Goal: Communication & Community: Answer question/provide support

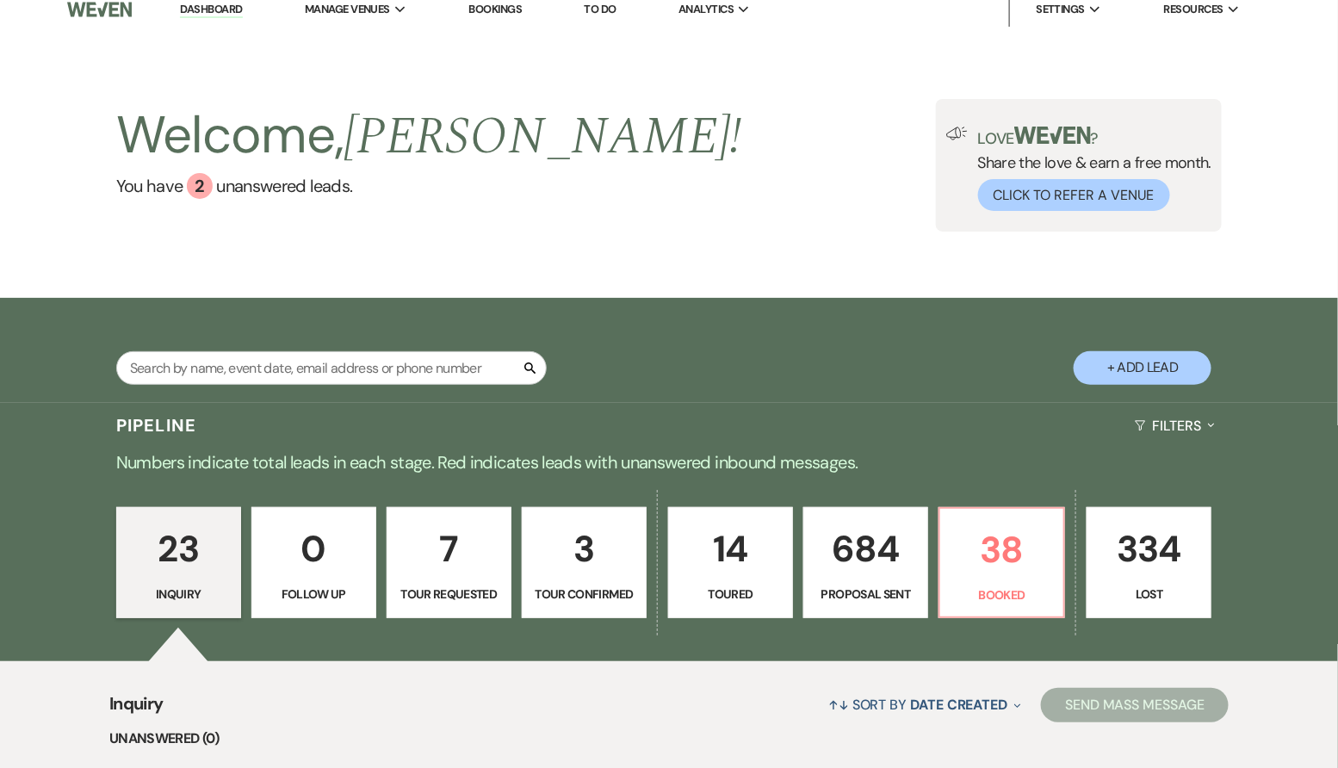
scroll to position [21, 0]
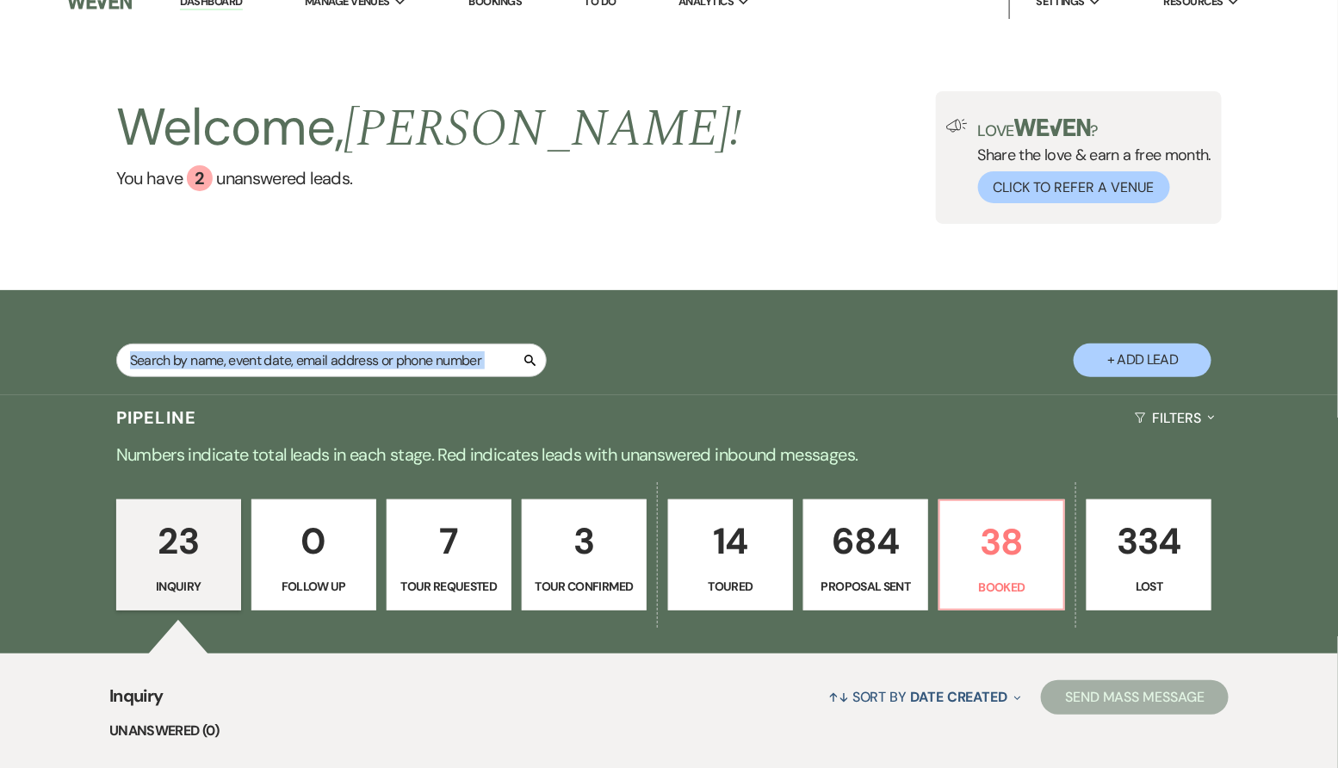
drag, startPoint x: 1320, startPoint y: 252, endPoint x: 1309, endPoint y: 308, distance: 56.9
drag, startPoint x: 1326, startPoint y: 247, endPoint x: 1334, endPoint y: 185, distance: 62.5
drag, startPoint x: 1317, startPoint y: 196, endPoint x: 1309, endPoint y: 351, distance: 155.2
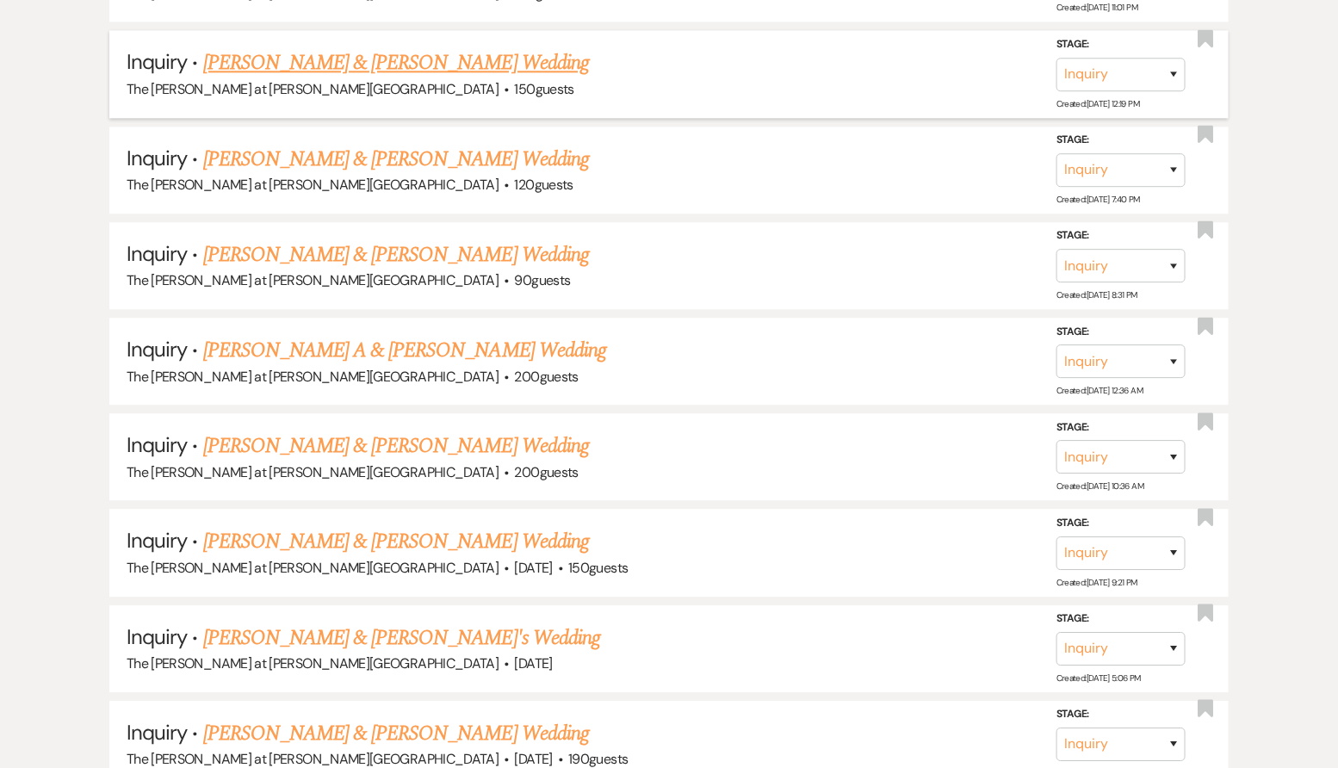
scroll to position [1523, 0]
click at [128, 733] on div "Inquiry ↑↓ Sort By Date Created Expand Send Mass Message Unanswered (0) Bookmar…" at bounding box center [669, 367] width 1338 height 2432
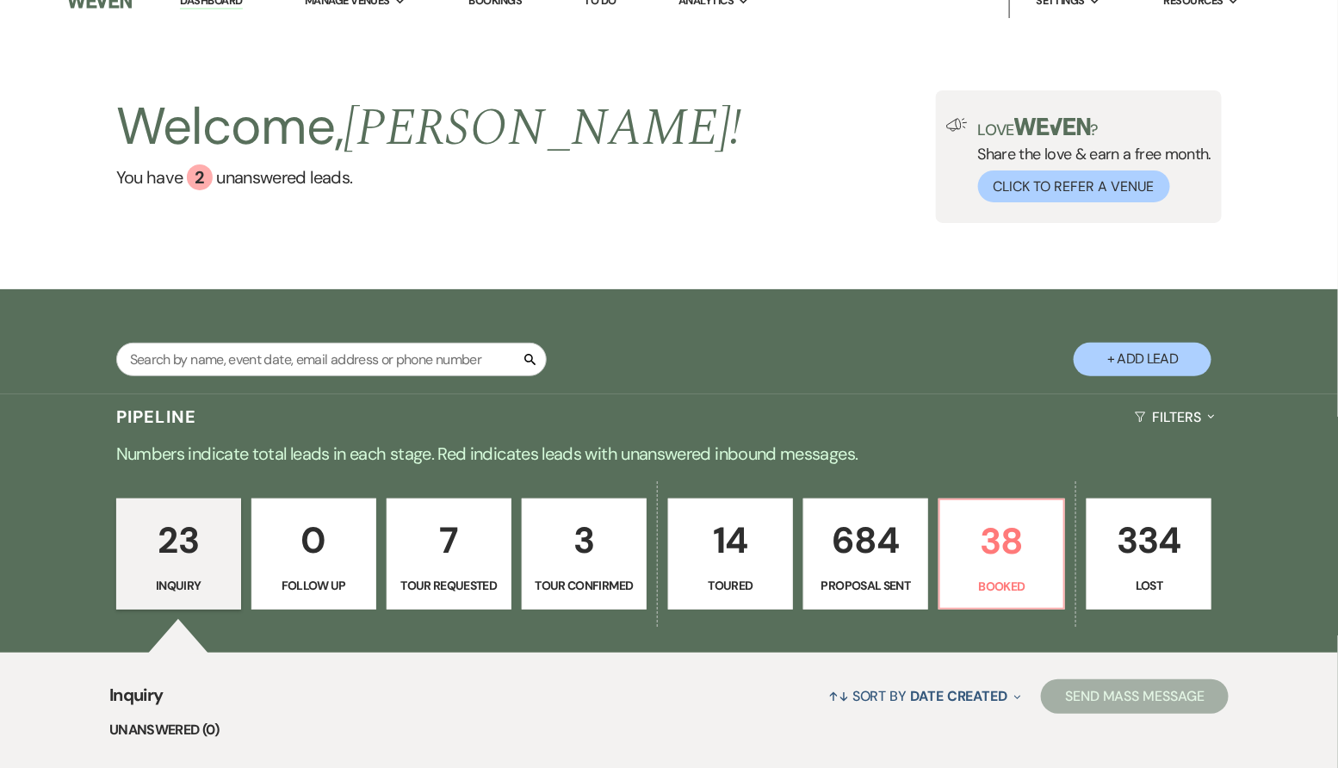
scroll to position [0, 0]
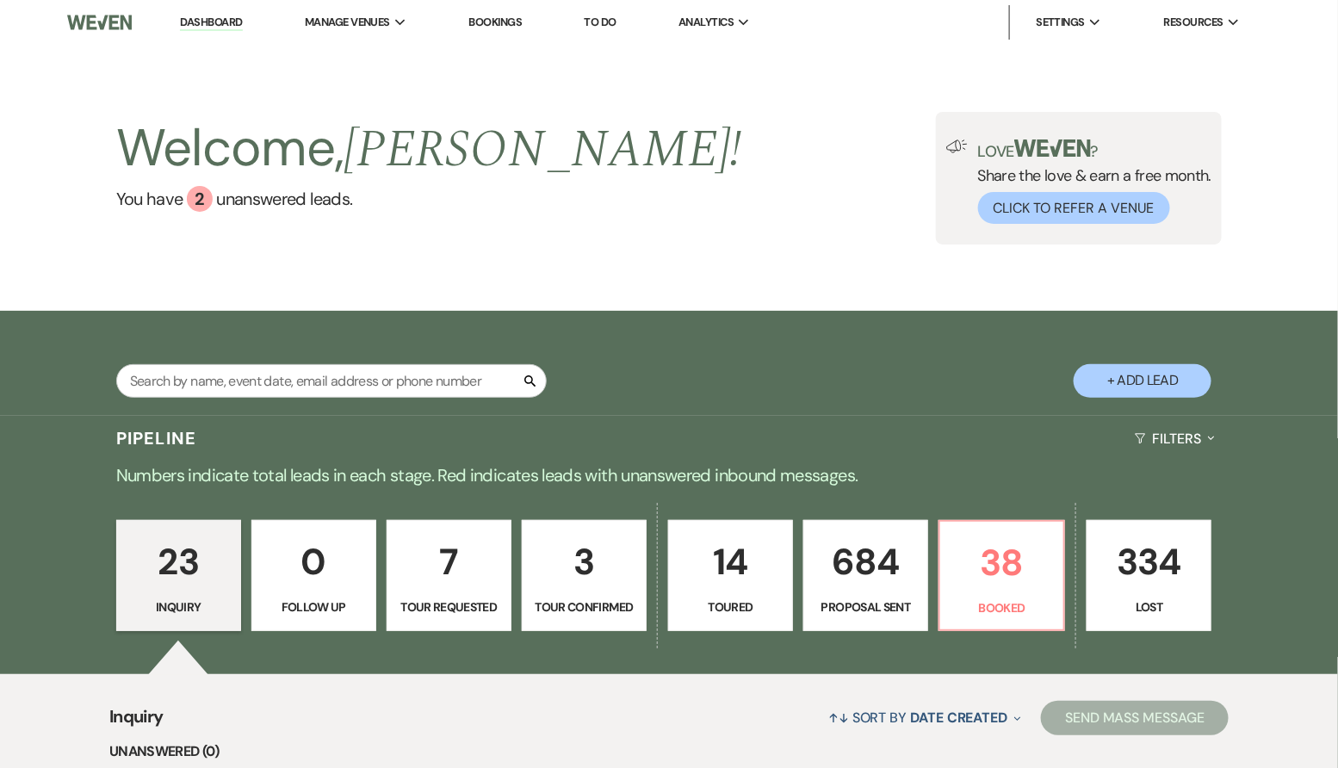
click at [0, 262] on div "Welcome, [PERSON_NAME] ! You have 2 unanswered lead s . Love ? Share the love &…" at bounding box center [669, 178] width 1338 height 266
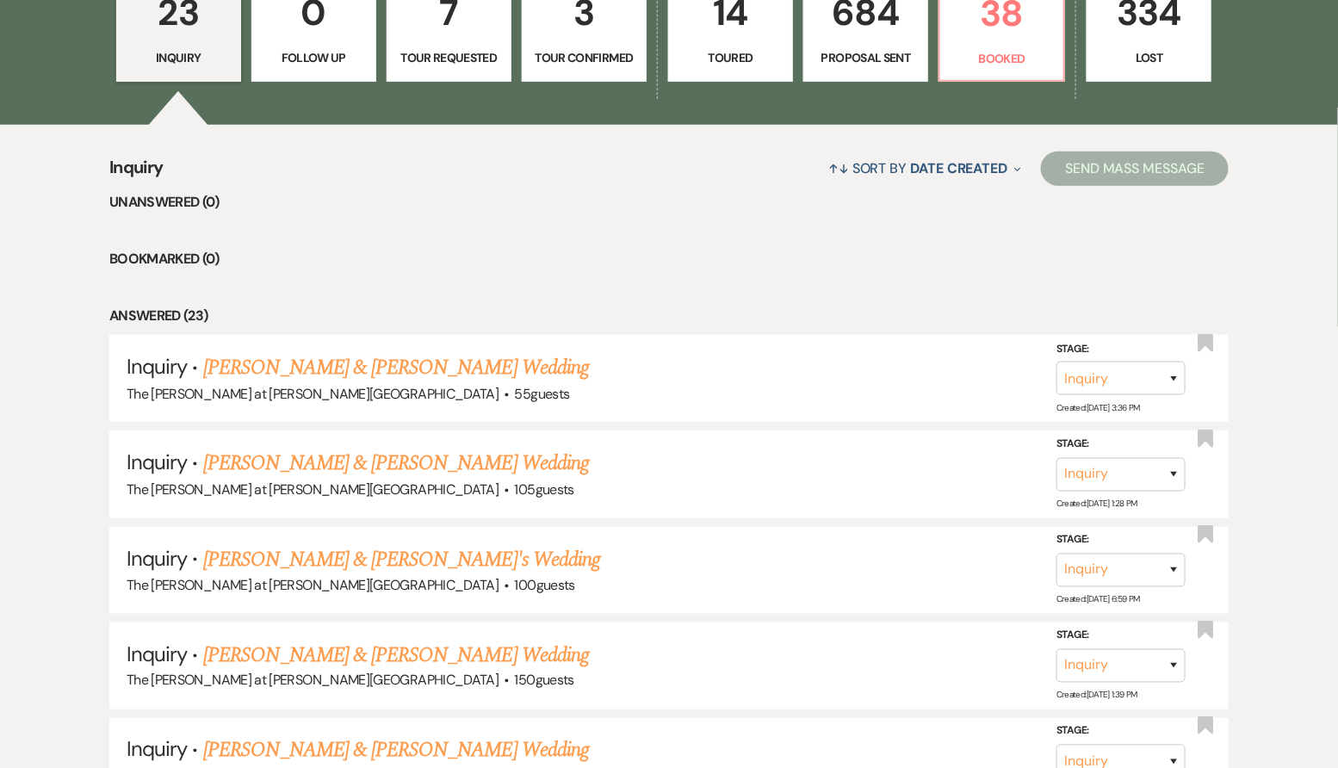
scroll to position [551, 0]
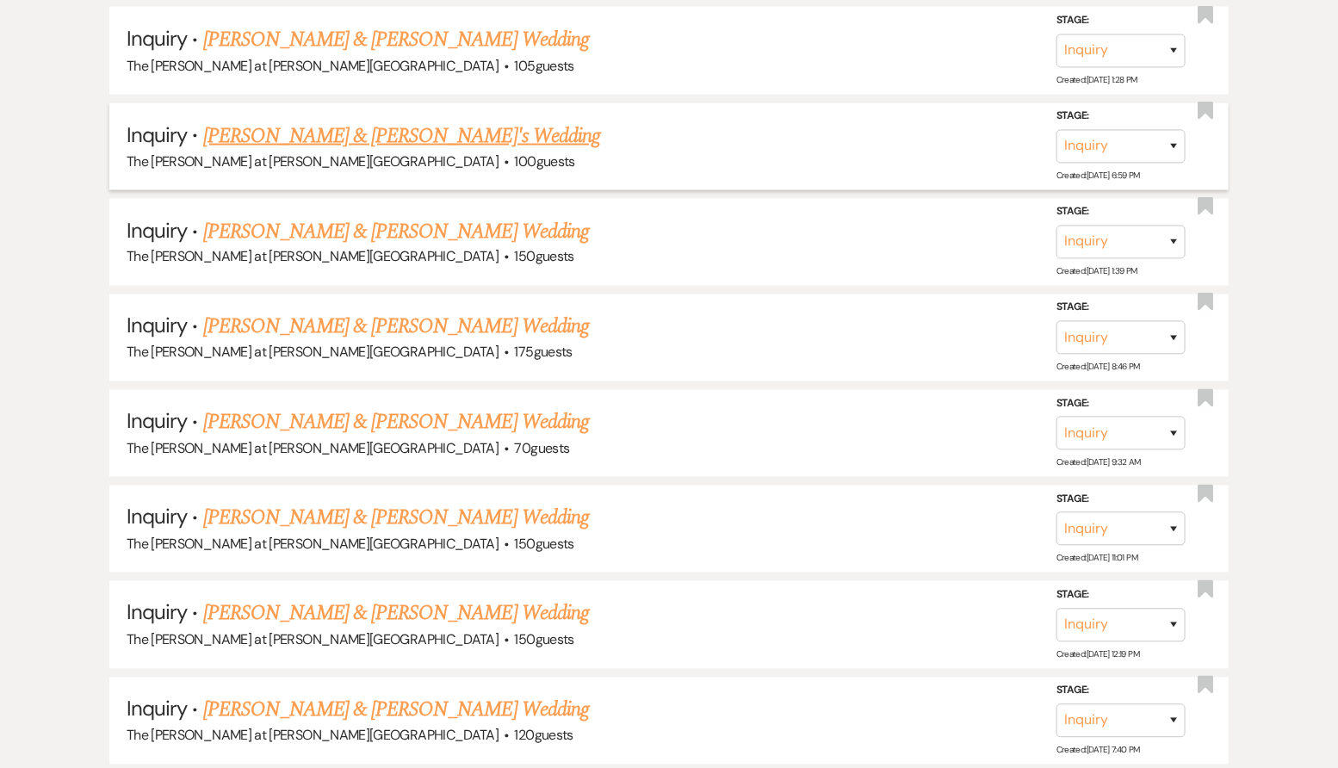
scroll to position [945, 0]
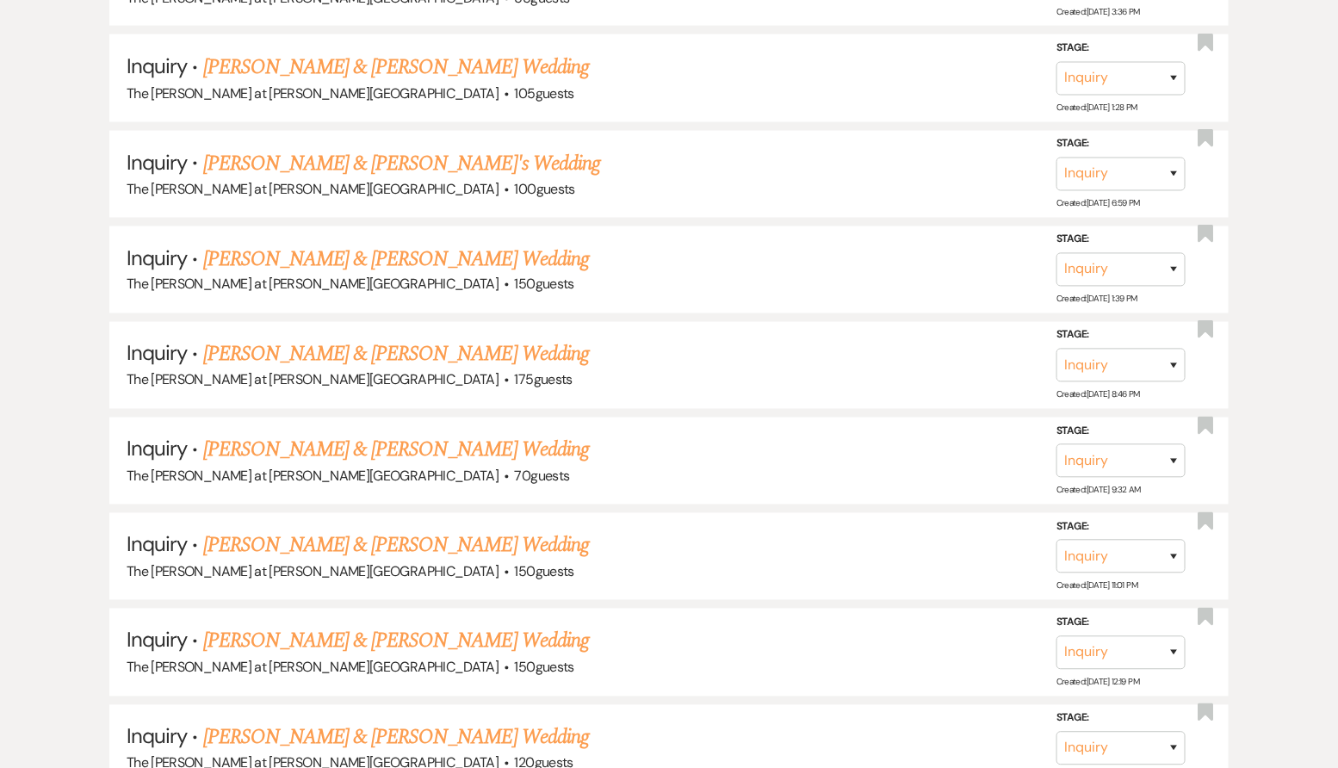
drag, startPoint x: 1334, startPoint y: 259, endPoint x: 1338, endPoint y: 170, distance: 89.6
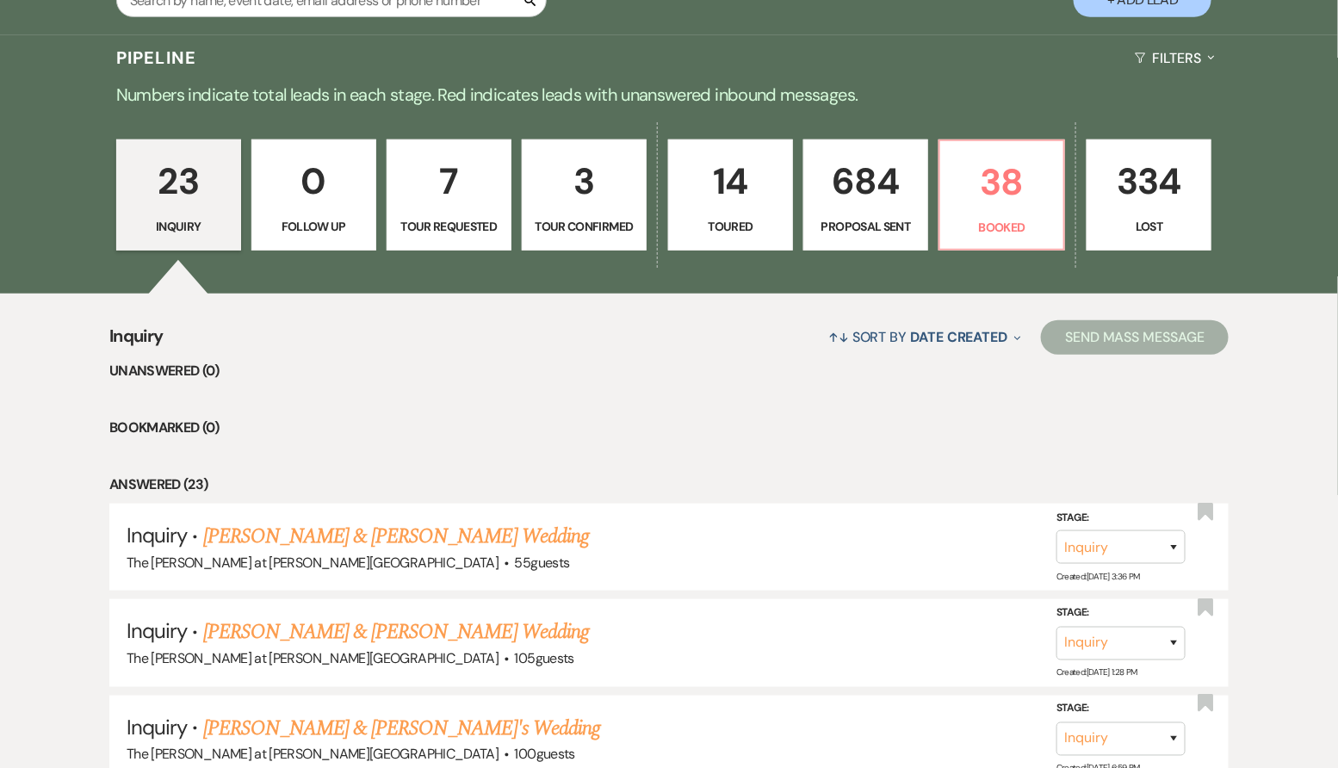
scroll to position [344, 0]
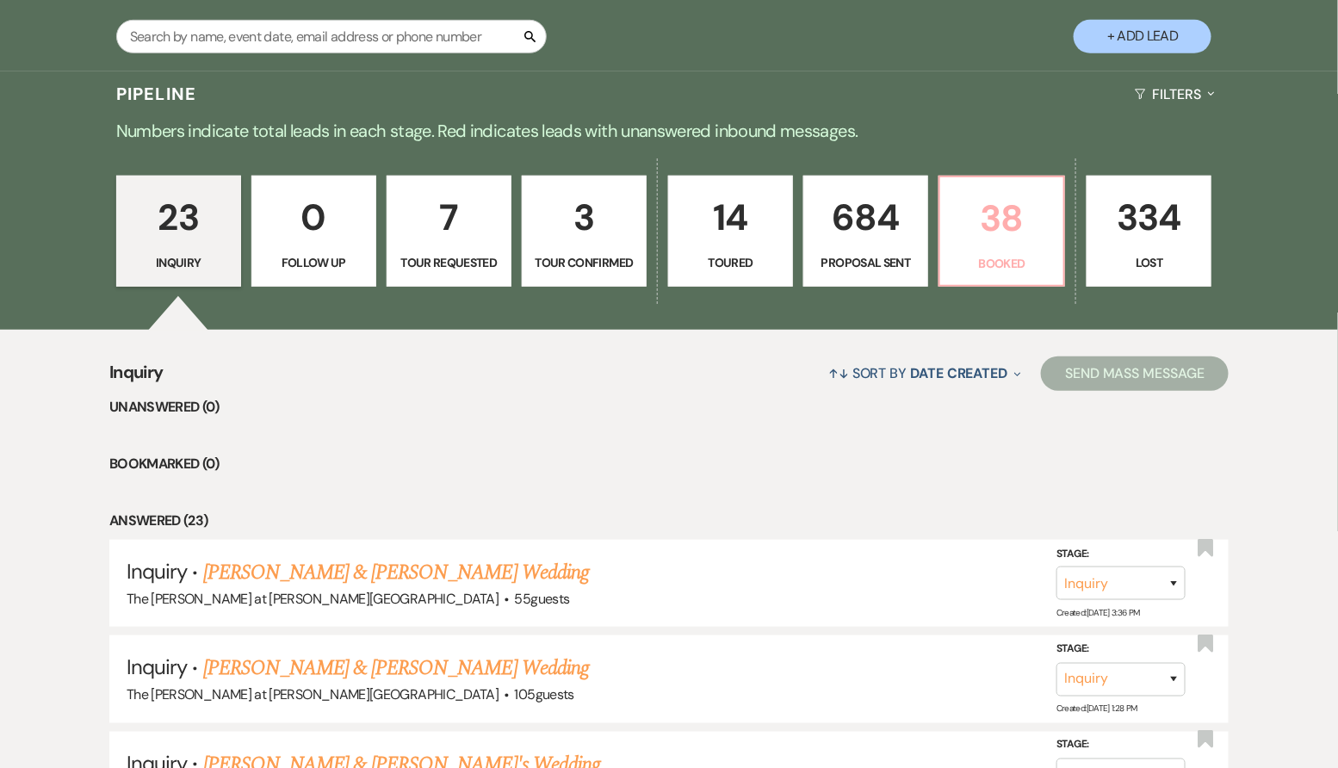
click at [953, 227] on p "38" at bounding box center [1001, 218] width 102 height 58
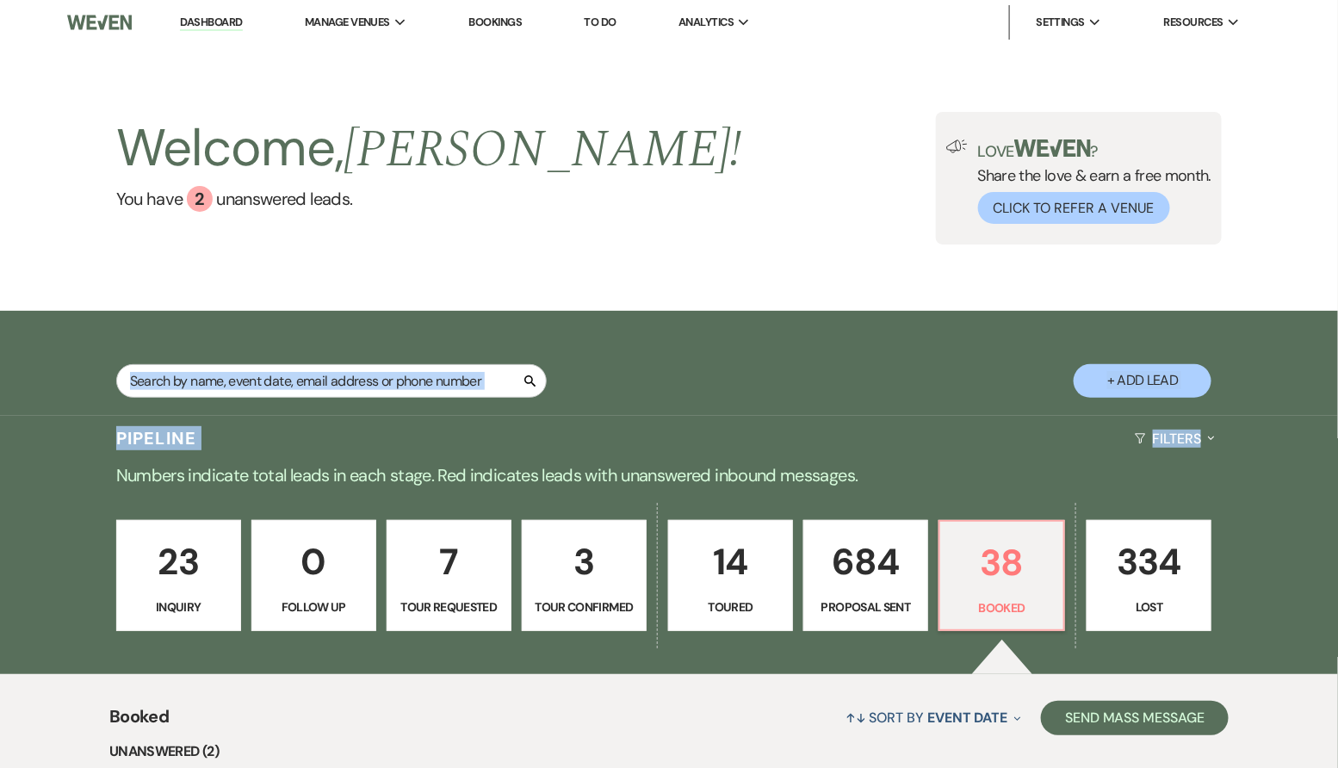
drag, startPoint x: 1272, startPoint y: 315, endPoint x: 1292, endPoint y: 445, distance: 131.6
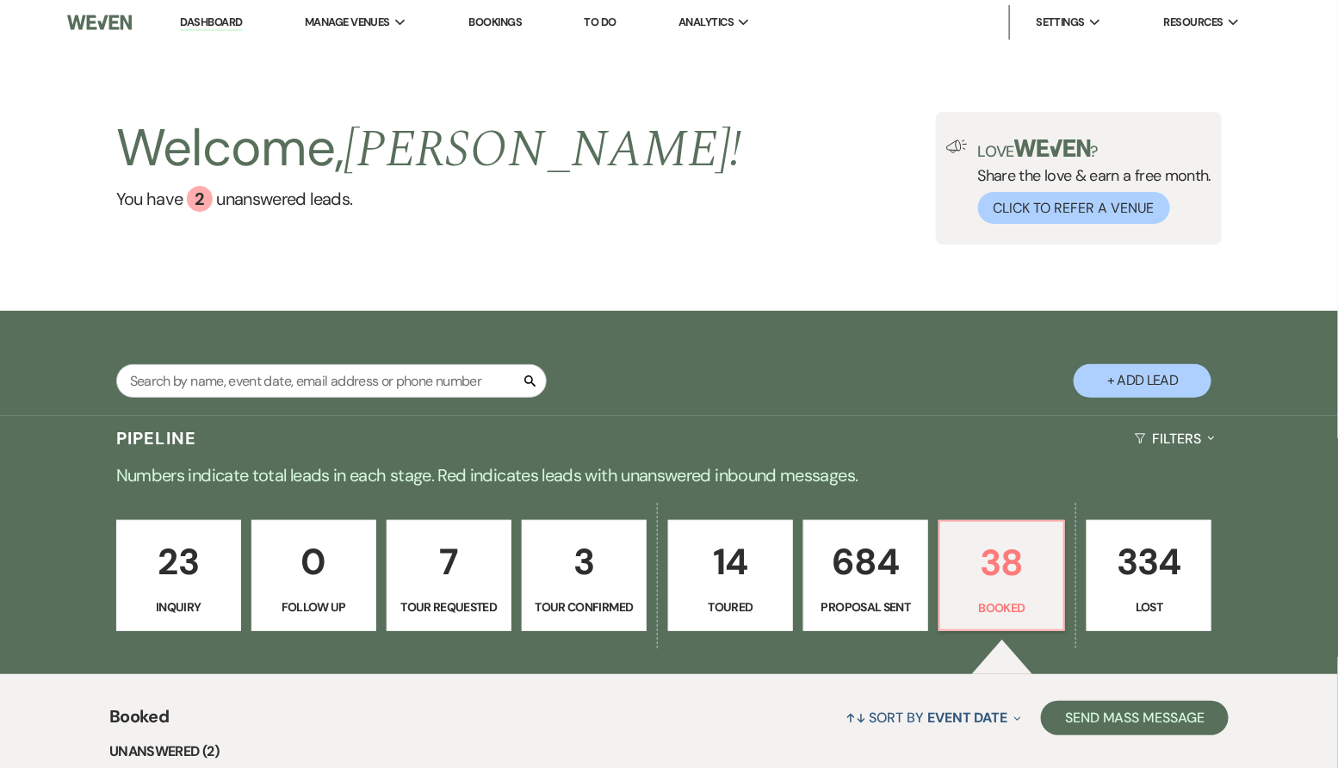
click at [758, 259] on div "Welcome, [PERSON_NAME] ! You have 2 unanswered lead s . Love ? Share the love &…" at bounding box center [669, 178] width 1338 height 266
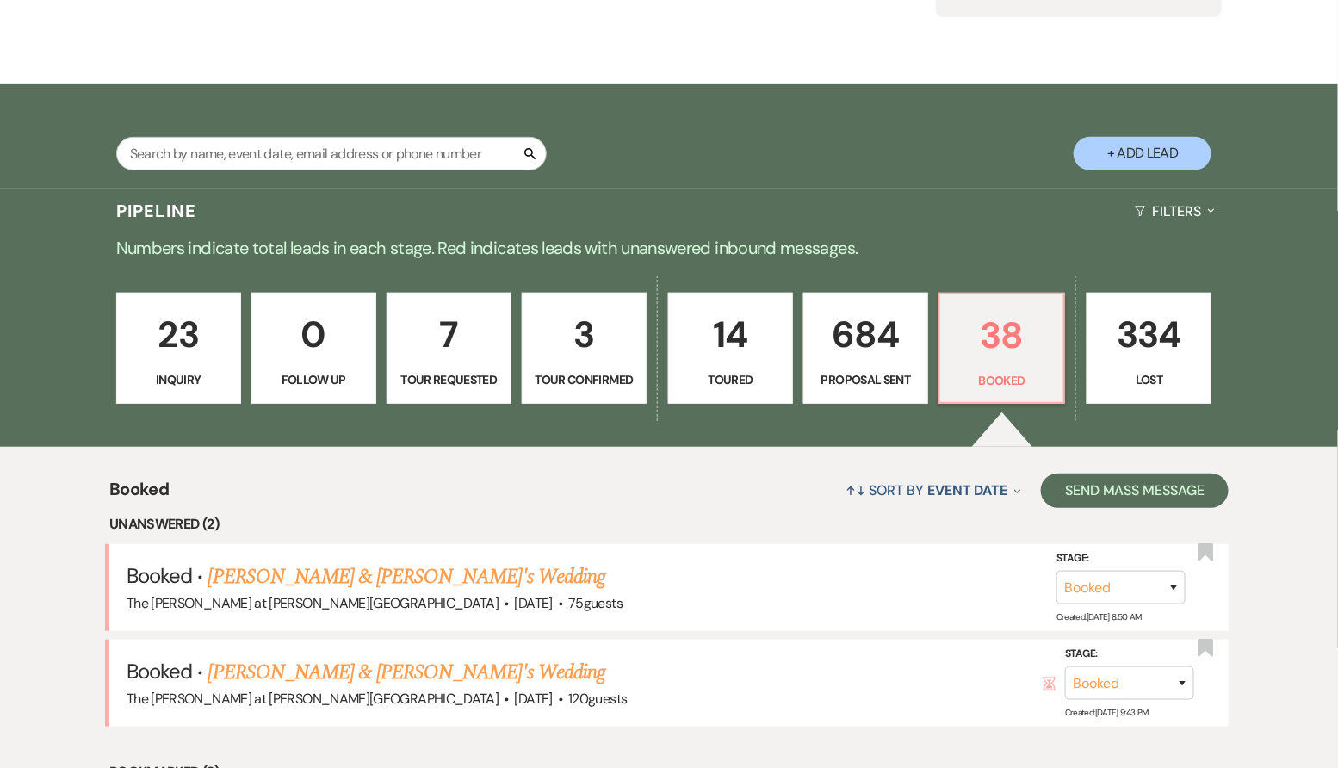
scroll to position [244, 0]
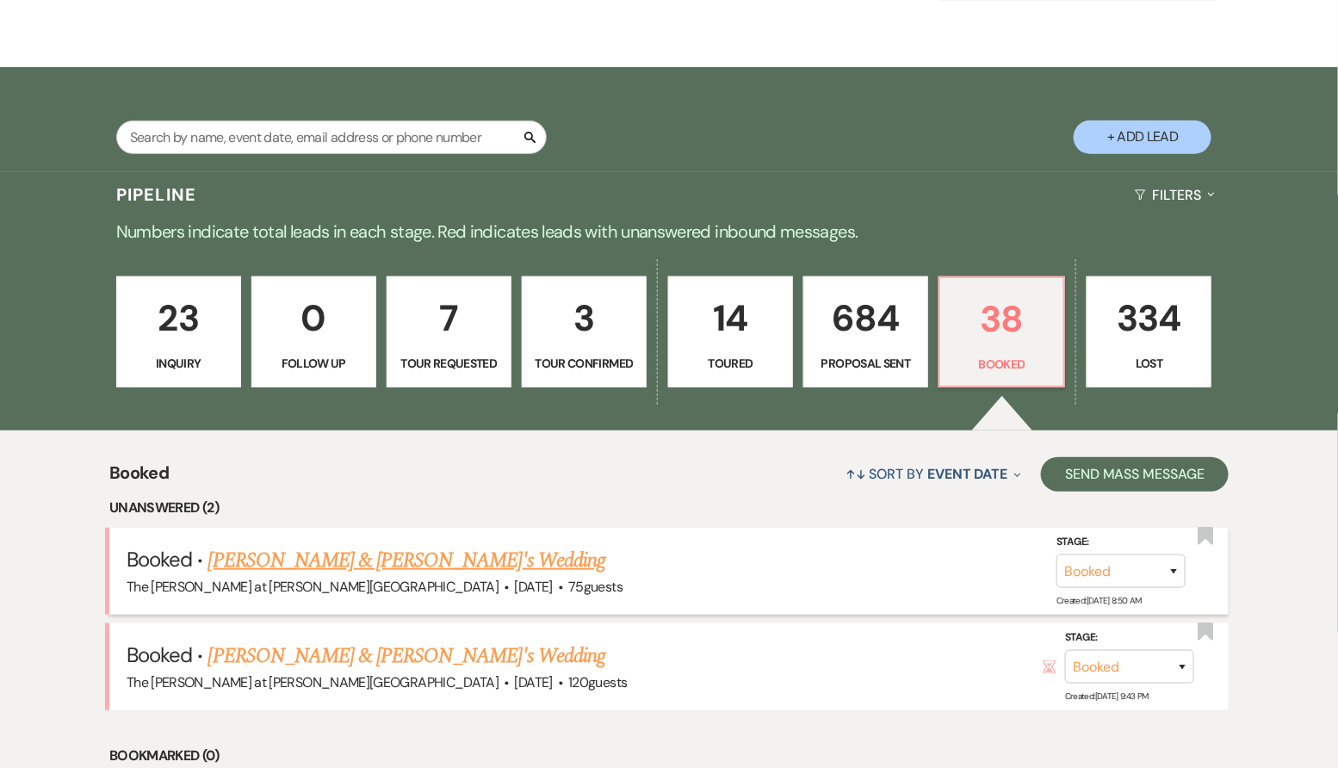
click at [343, 574] on link "[PERSON_NAME] & [PERSON_NAME]'s Wedding" at bounding box center [407, 560] width 398 height 31
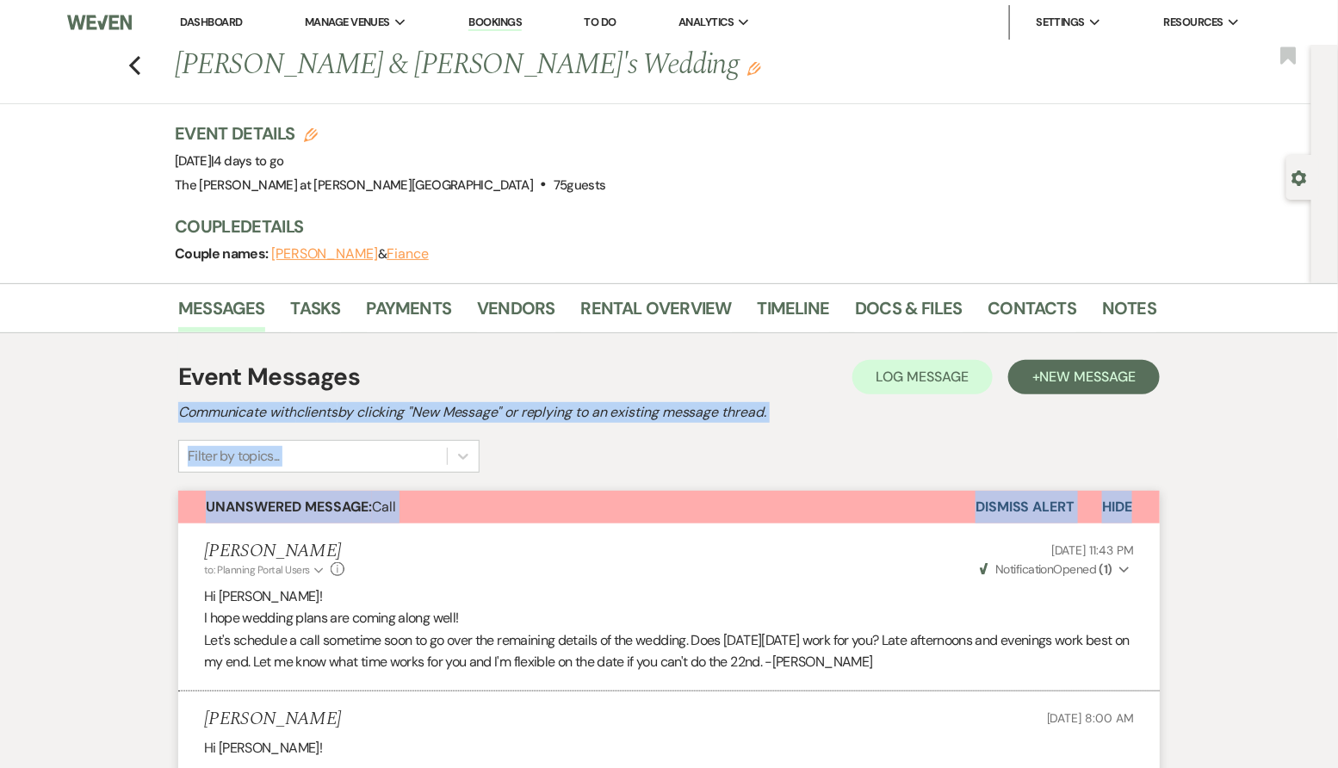
drag, startPoint x: 1182, startPoint y: 491, endPoint x: 1194, endPoint y: 379, distance: 112.6
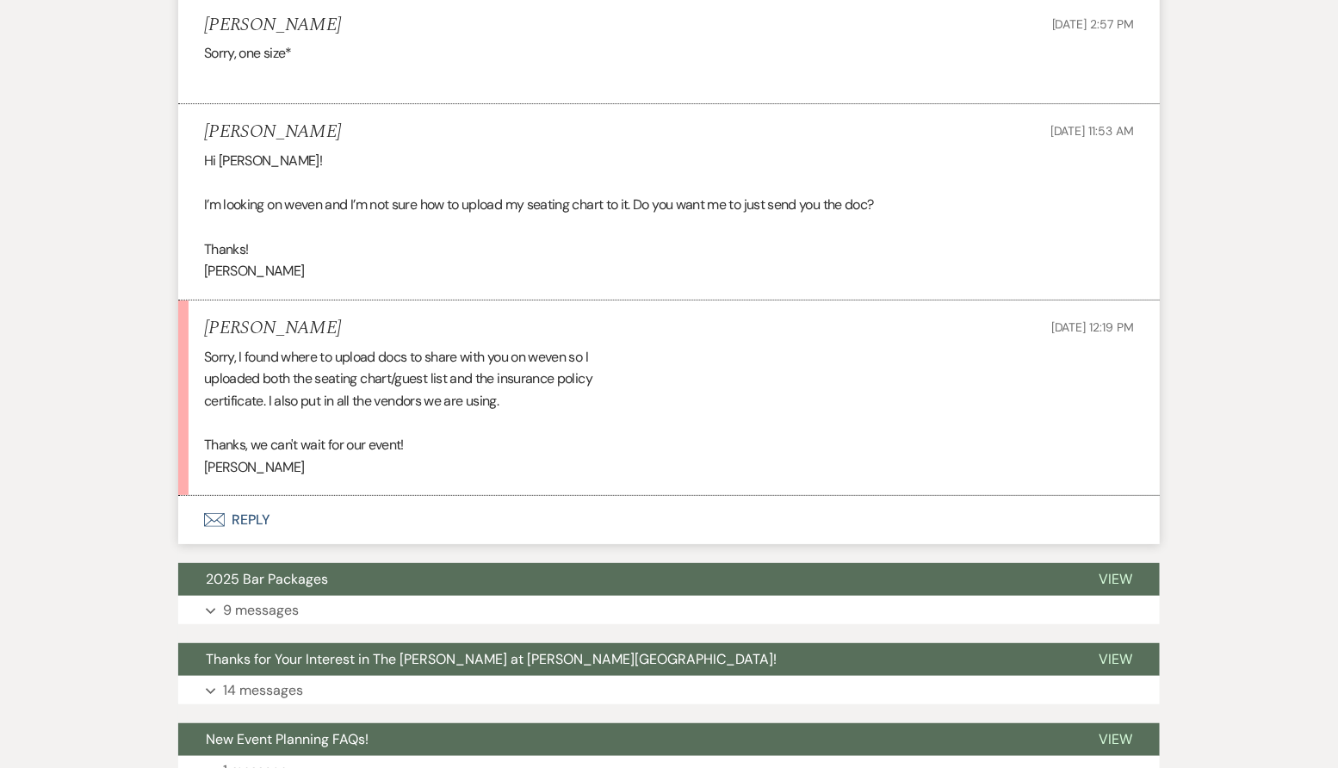
scroll to position [2362, 0]
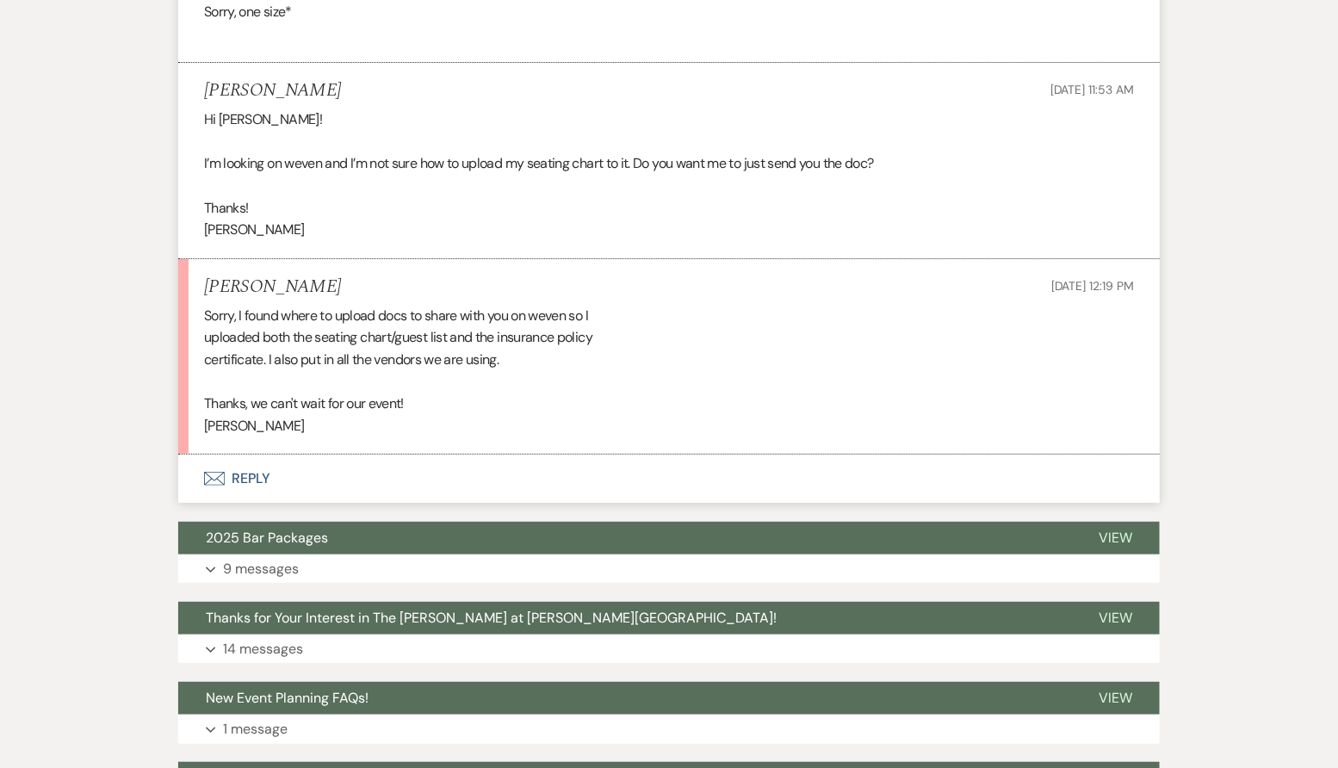
click at [270, 480] on button "Envelope Reply" at bounding box center [668, 479] width 981 height 48
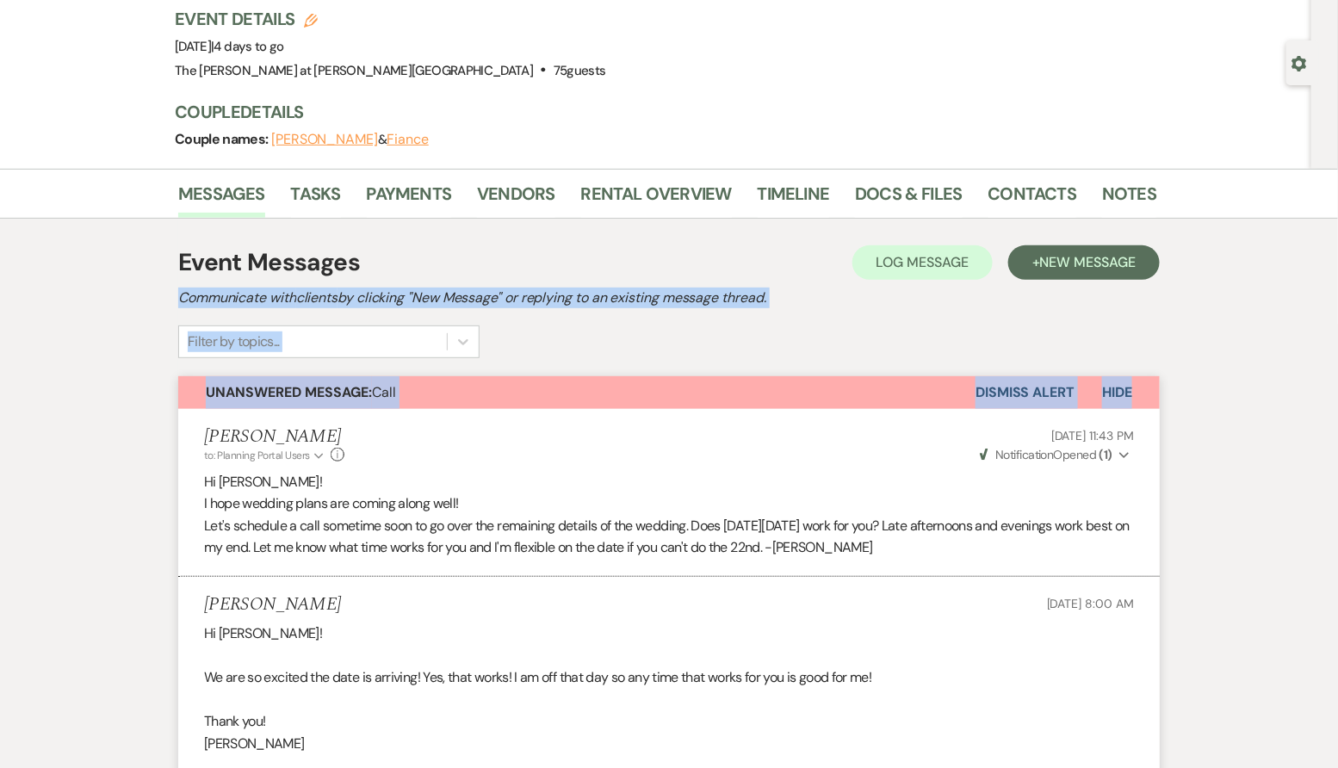
scroll to position [0, 0]
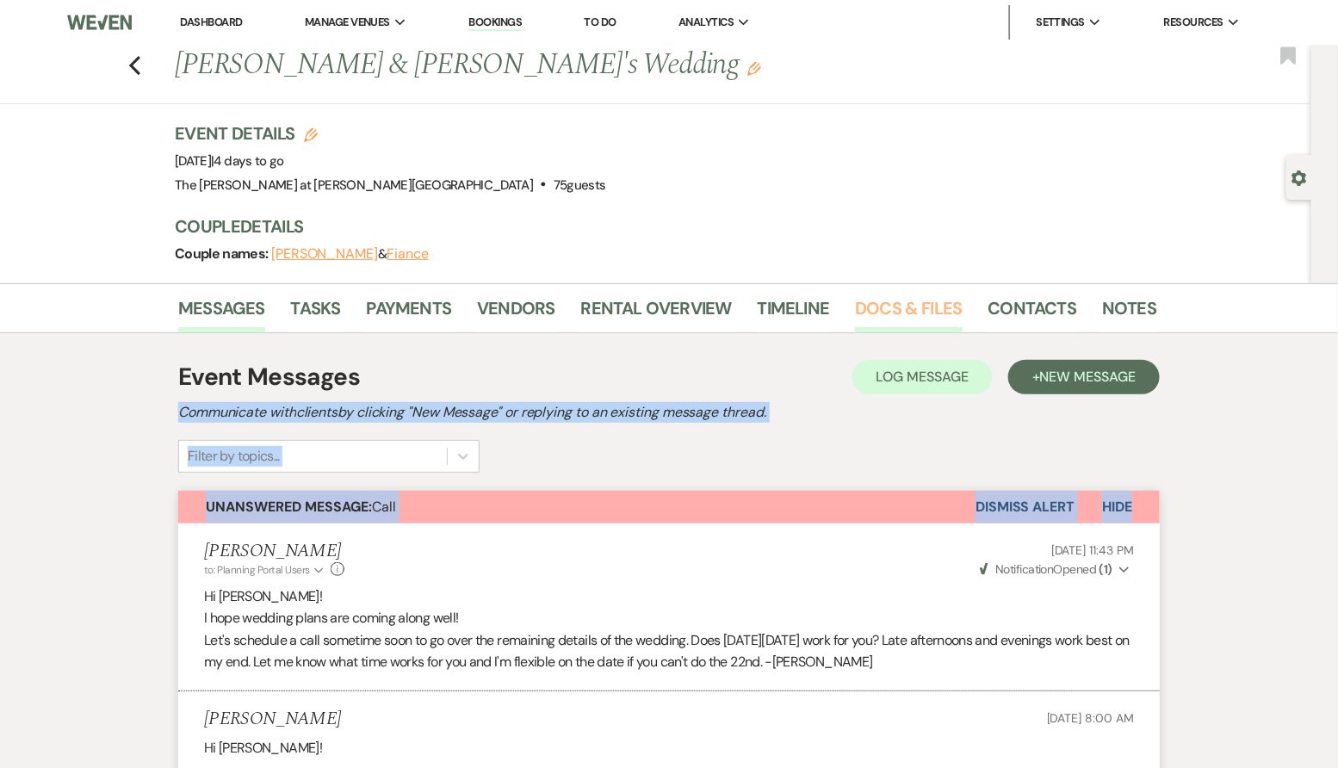
click at [927, 297] on link "Docs & Files" at bounding box center [908, 313] width 107 height 38
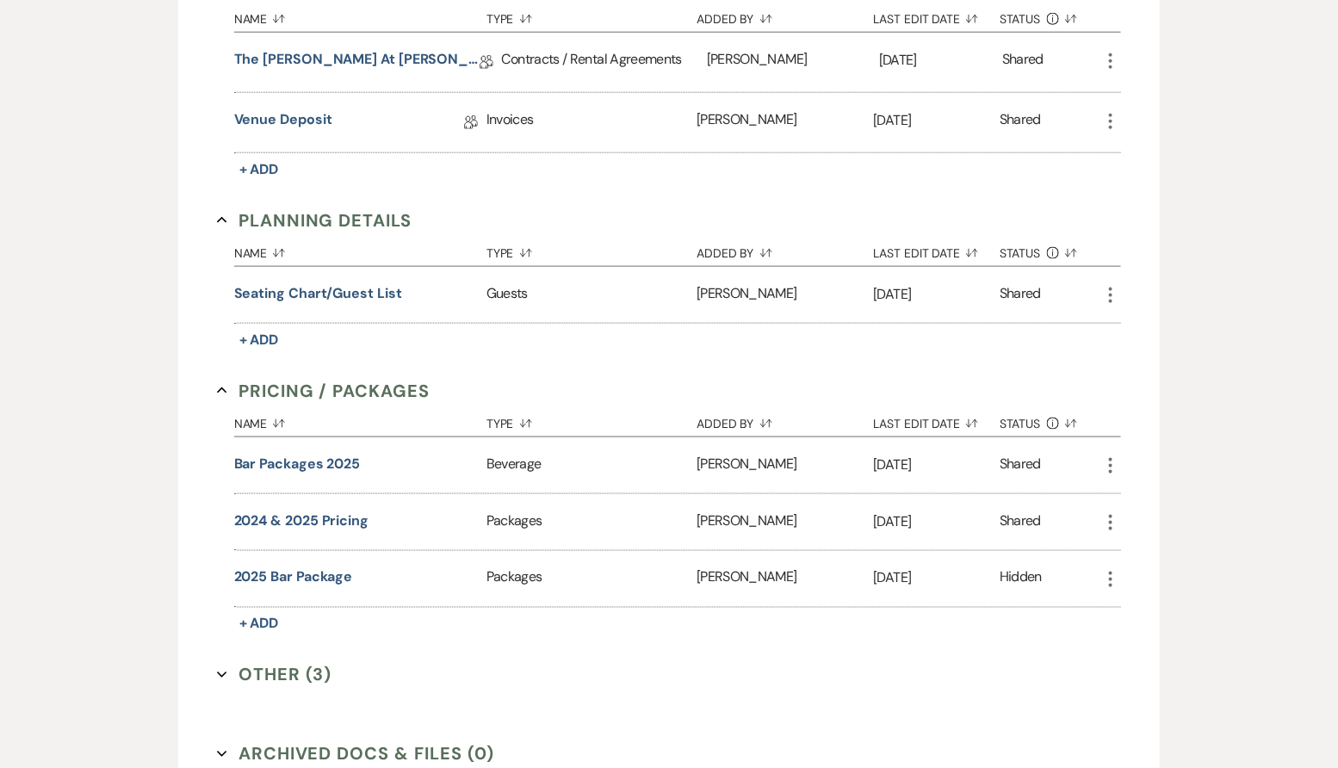
scroll to position [711, 0]
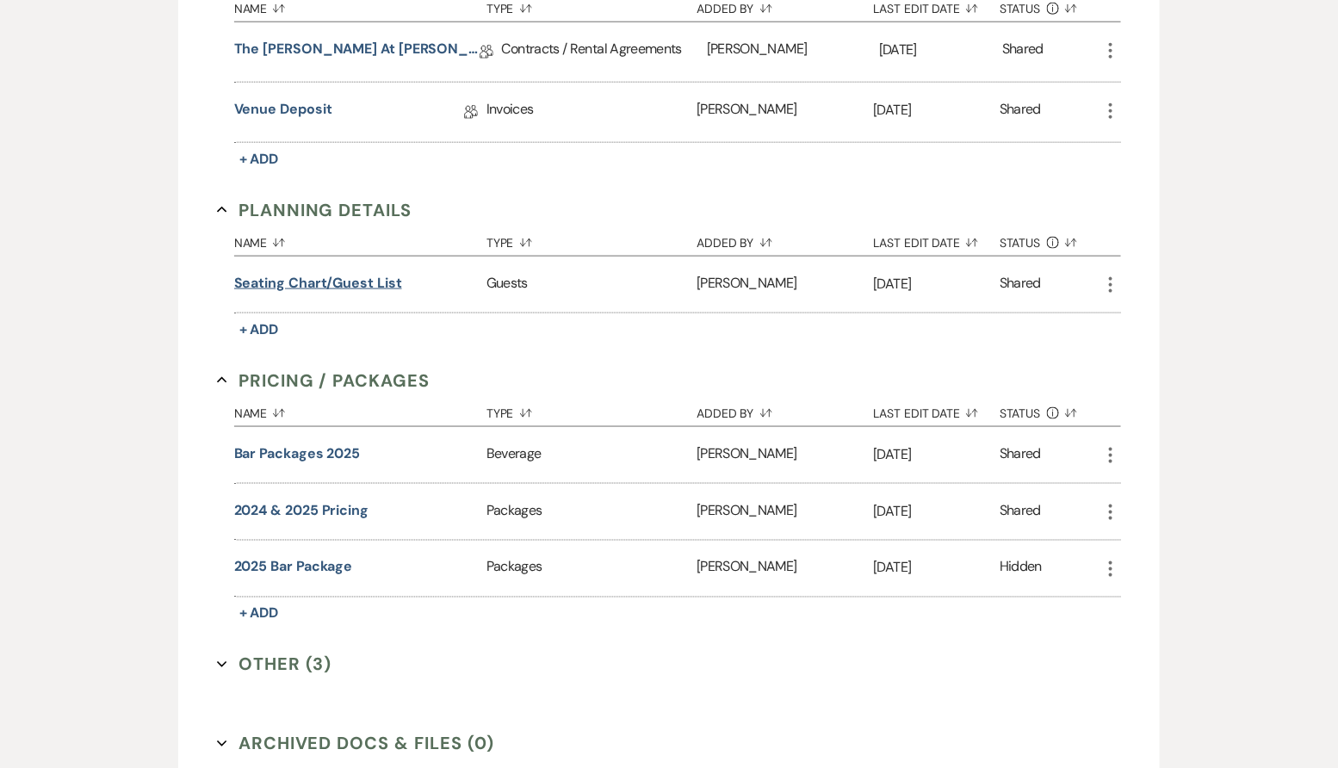
click at [386, 290] on button "Seating Chart/Guest List" at bounding box center [318, 283] width 168 height 21
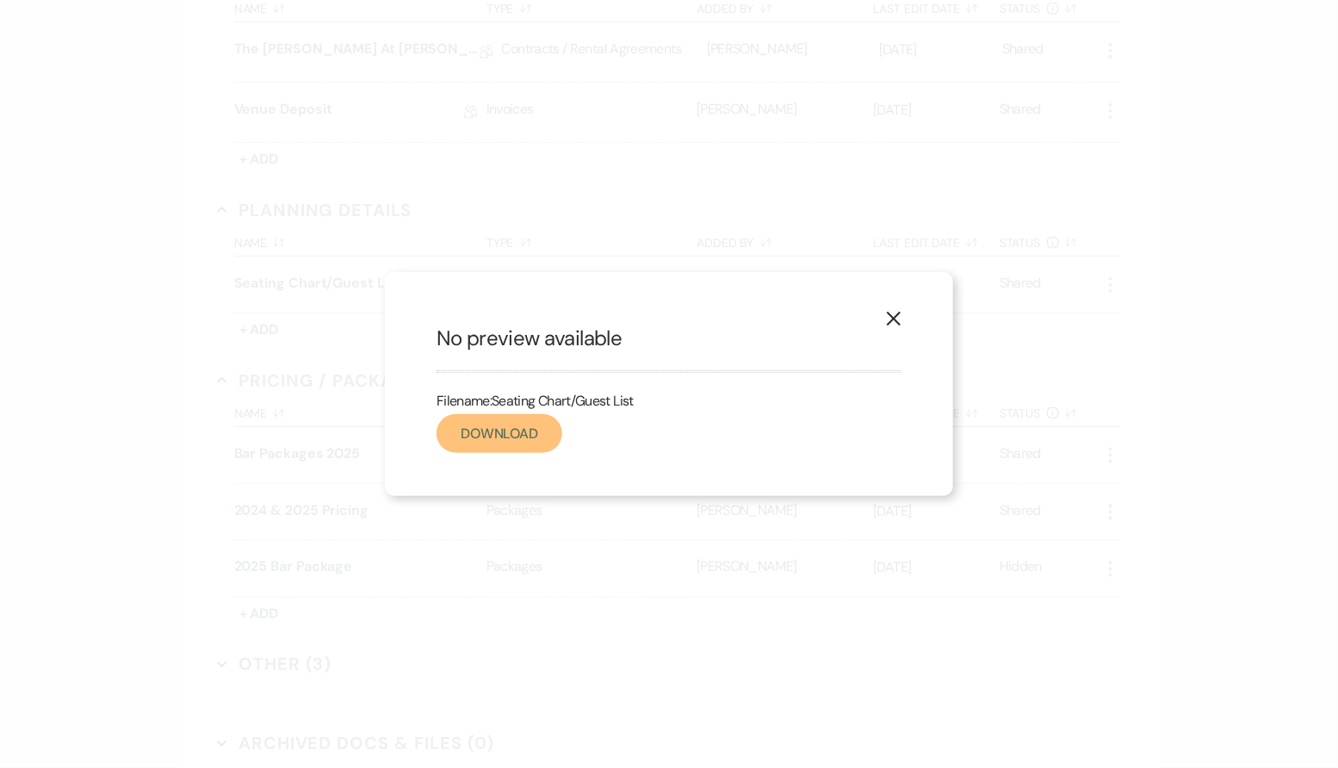
click at [555, 430] on link "Download" at bounding box center [499, 433] width 126 height 39
click at [890, 331] on button "X" at bounding box center [894, 318] width 26 height 30
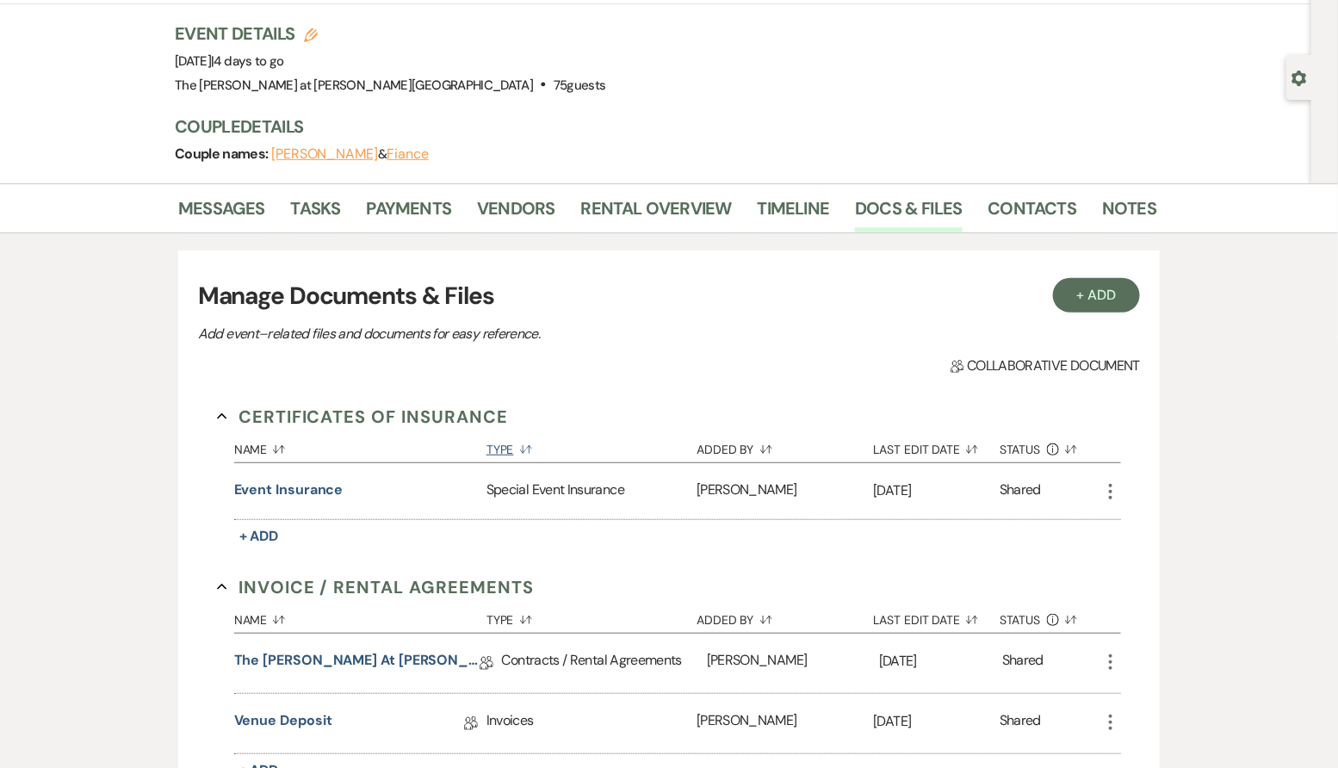
scroll to position [0, 0]
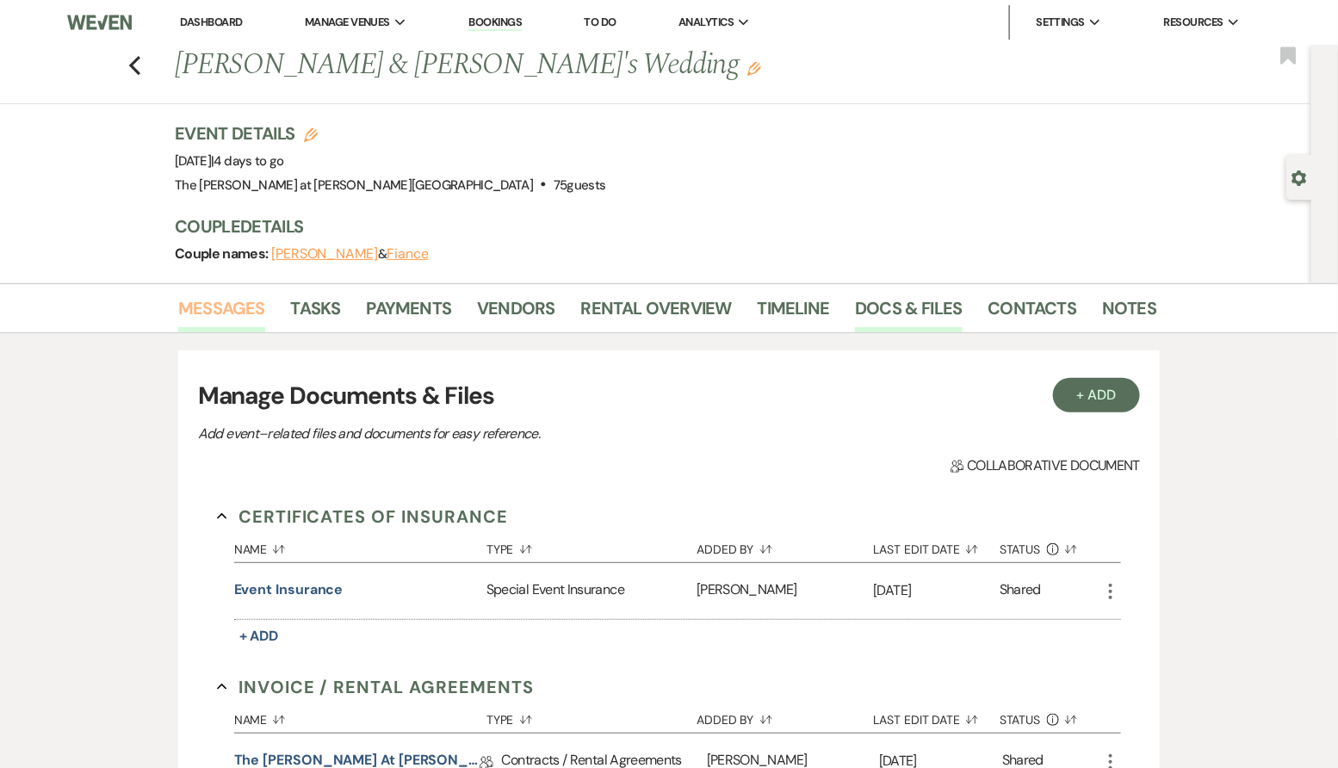
click at [256, 304] on link "Messages" at bounding box center [221, 313] width 87 height 38
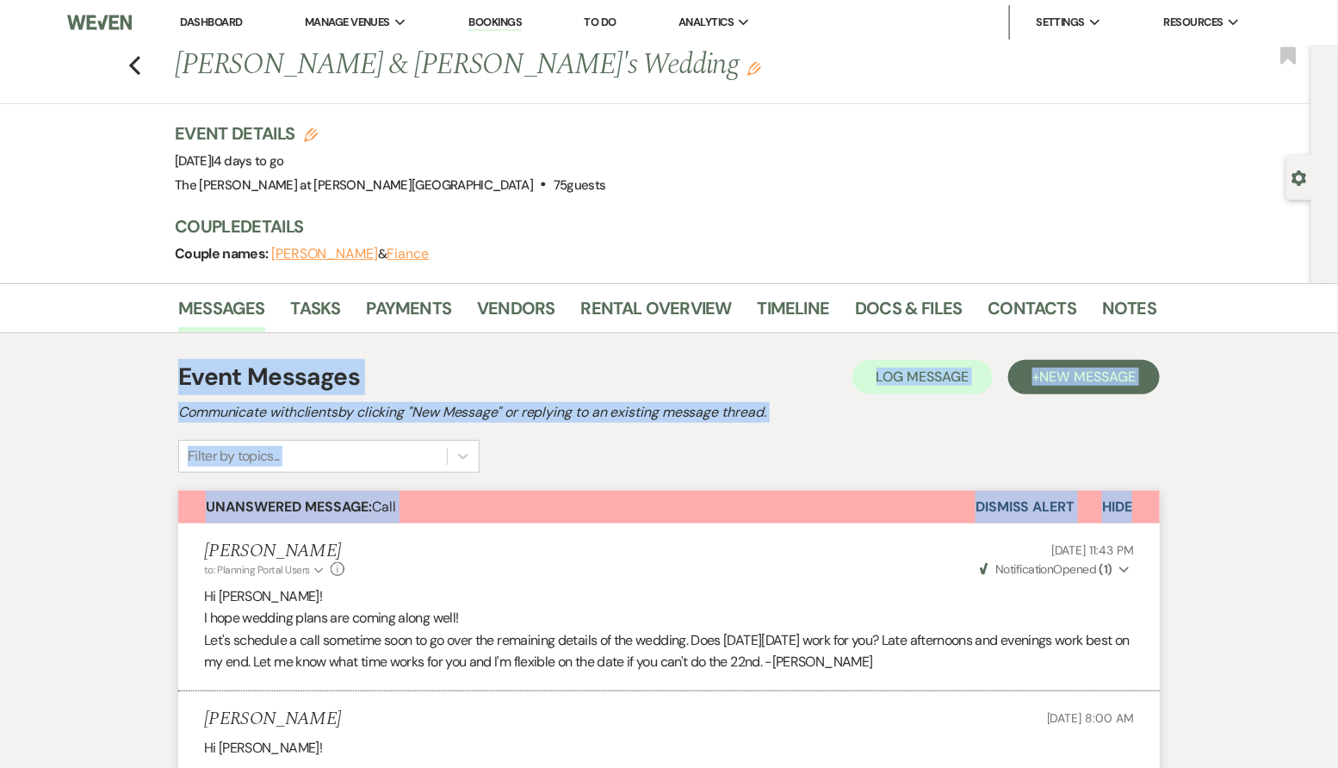
drag, startPoint x: 1235, startPoint y: 505, endPoint x: 1235, endPoint y: 303, distance: 201.5
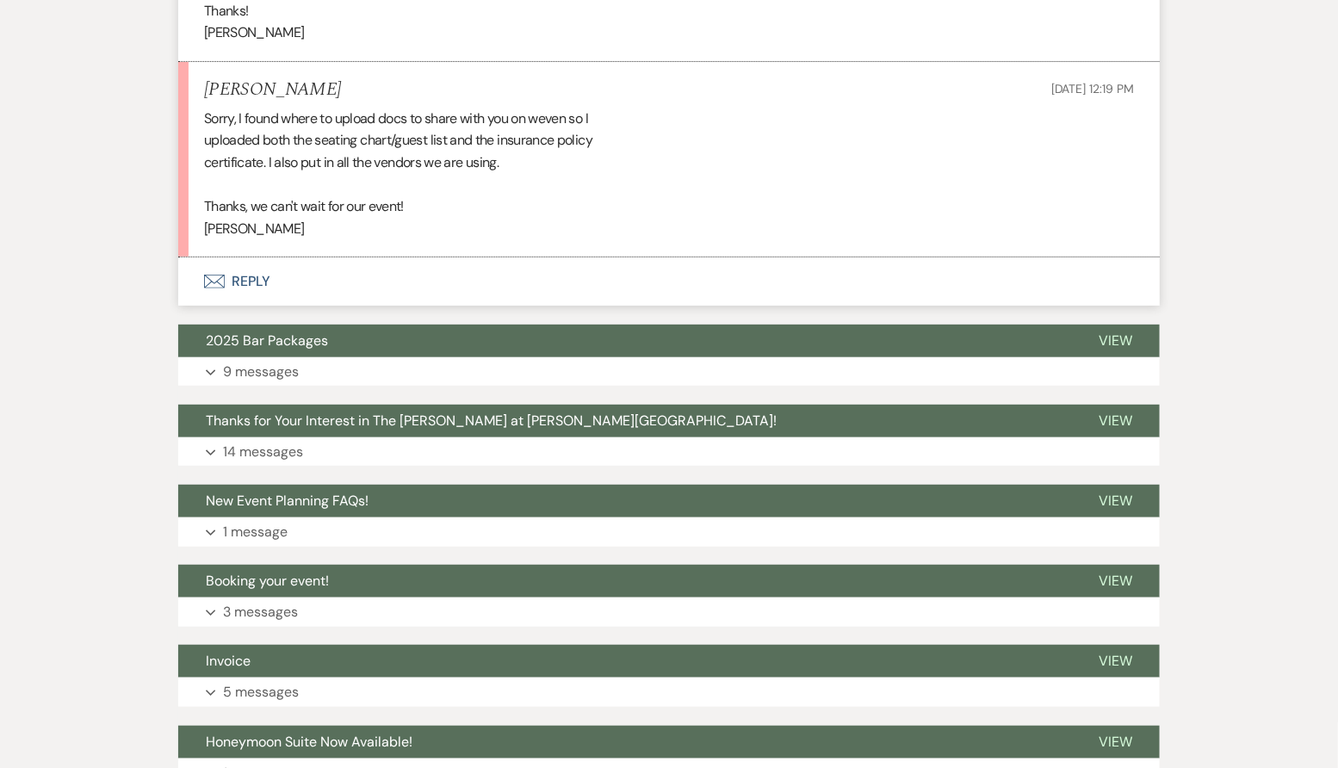
scroll to position [2566, 0]
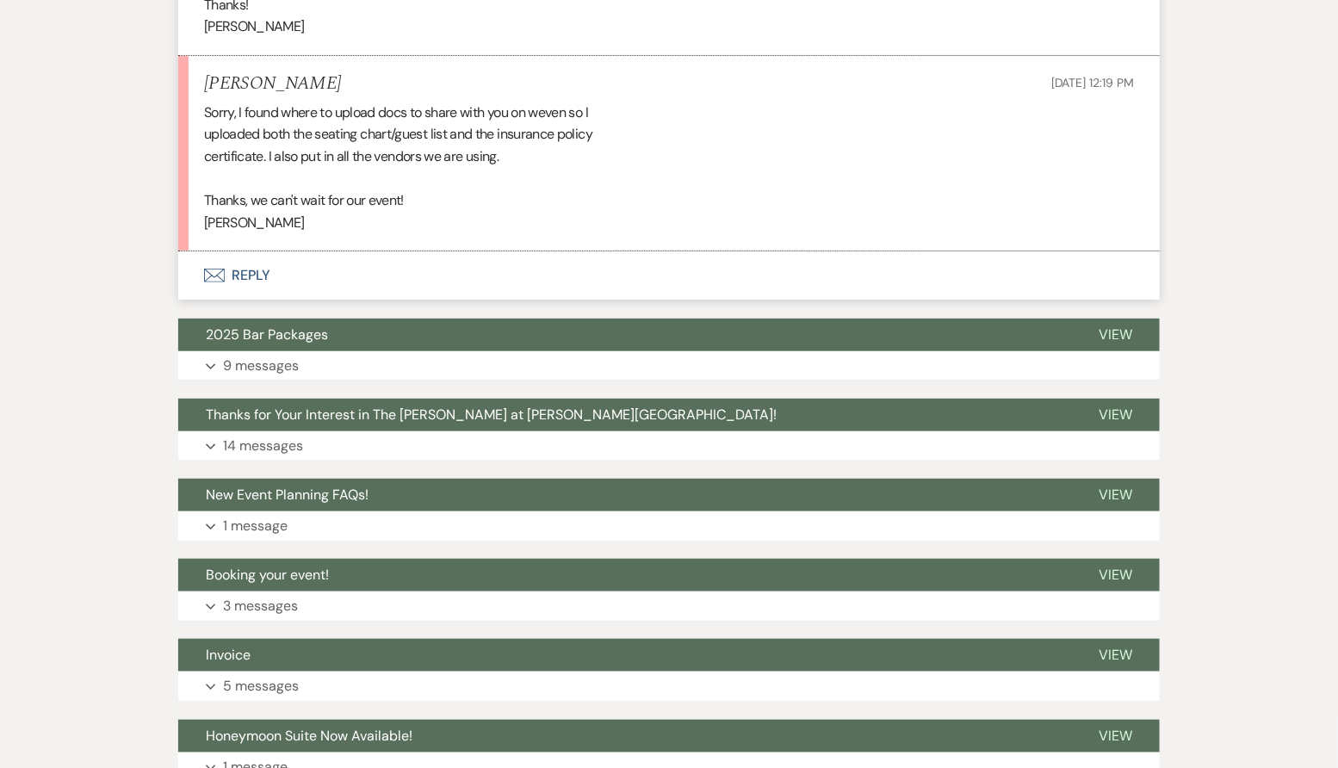
click at [245, 282] on button "Envelope Reply" at bounding box center [668, 275] width 981 height 48
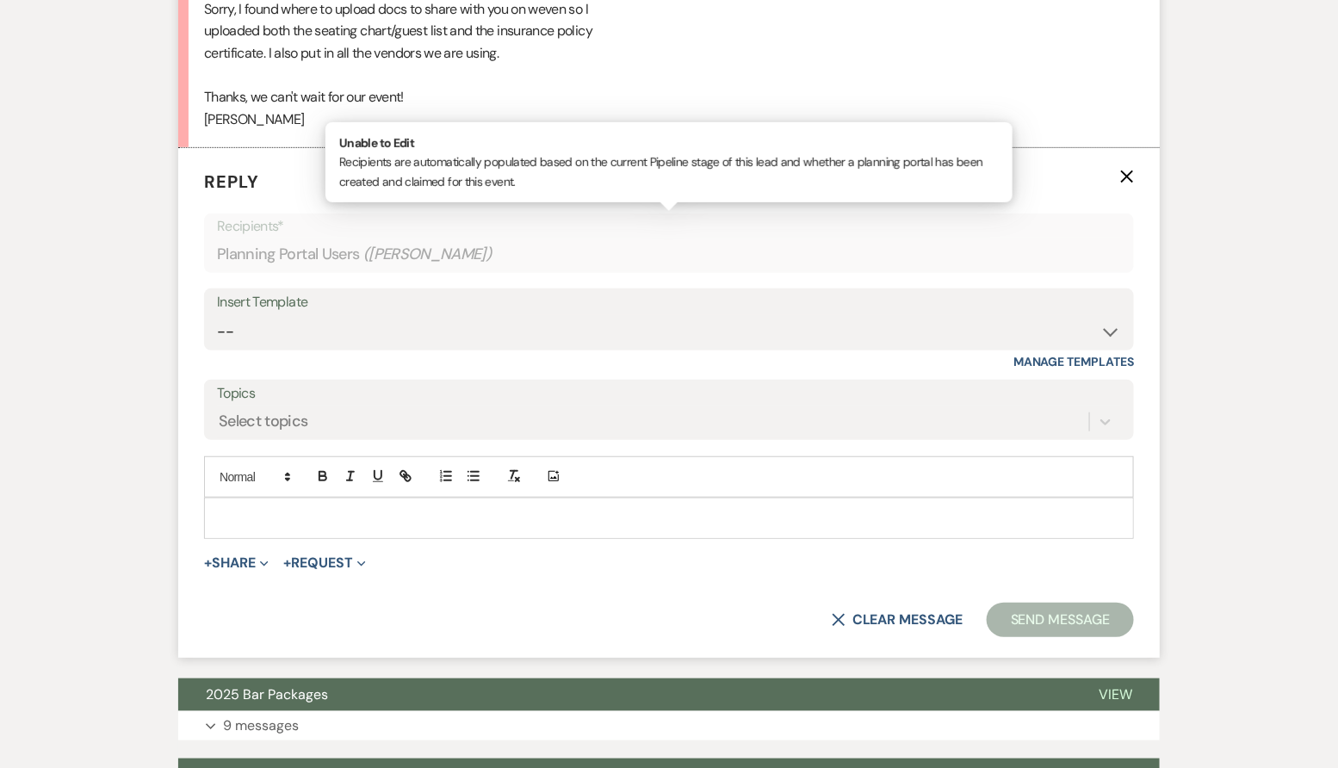
scroll to position [2686, 0]
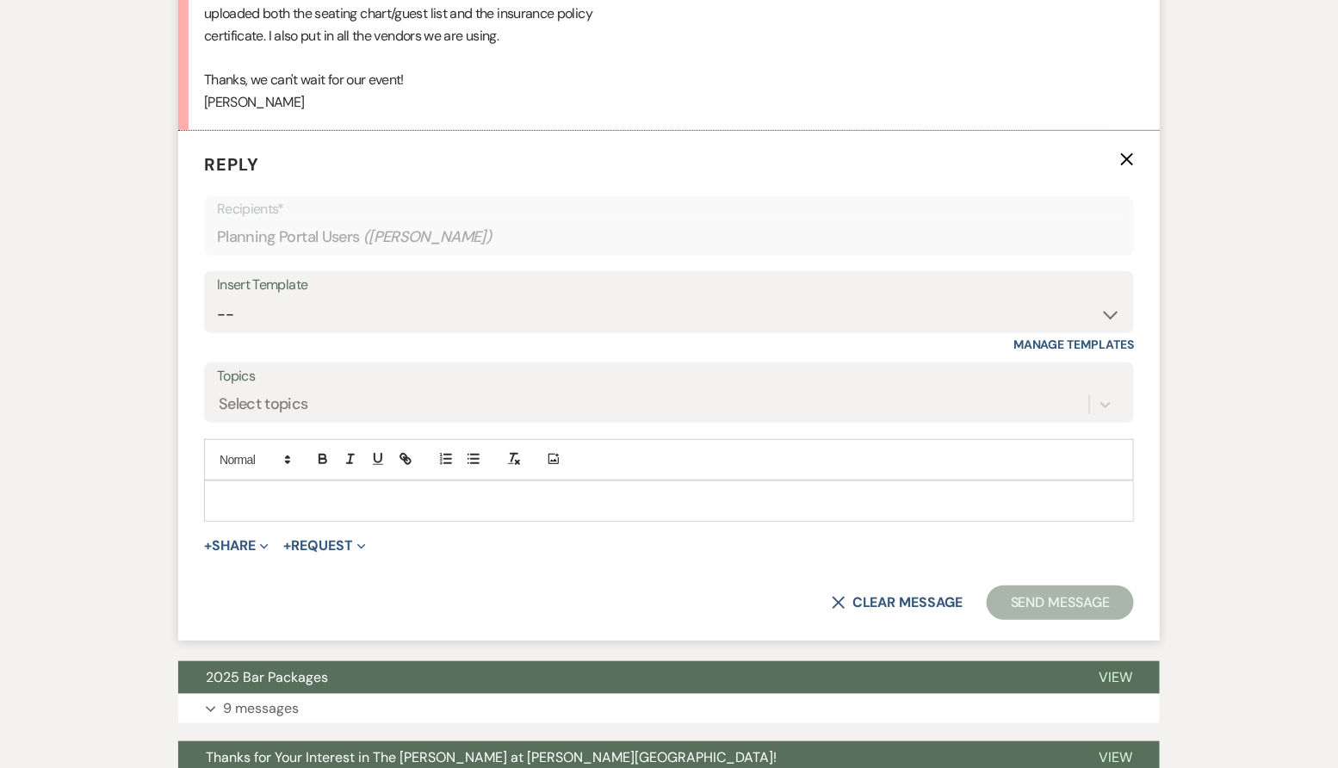
click at [290, 497] on p at bounding box center [669, 501] width 902 height 19
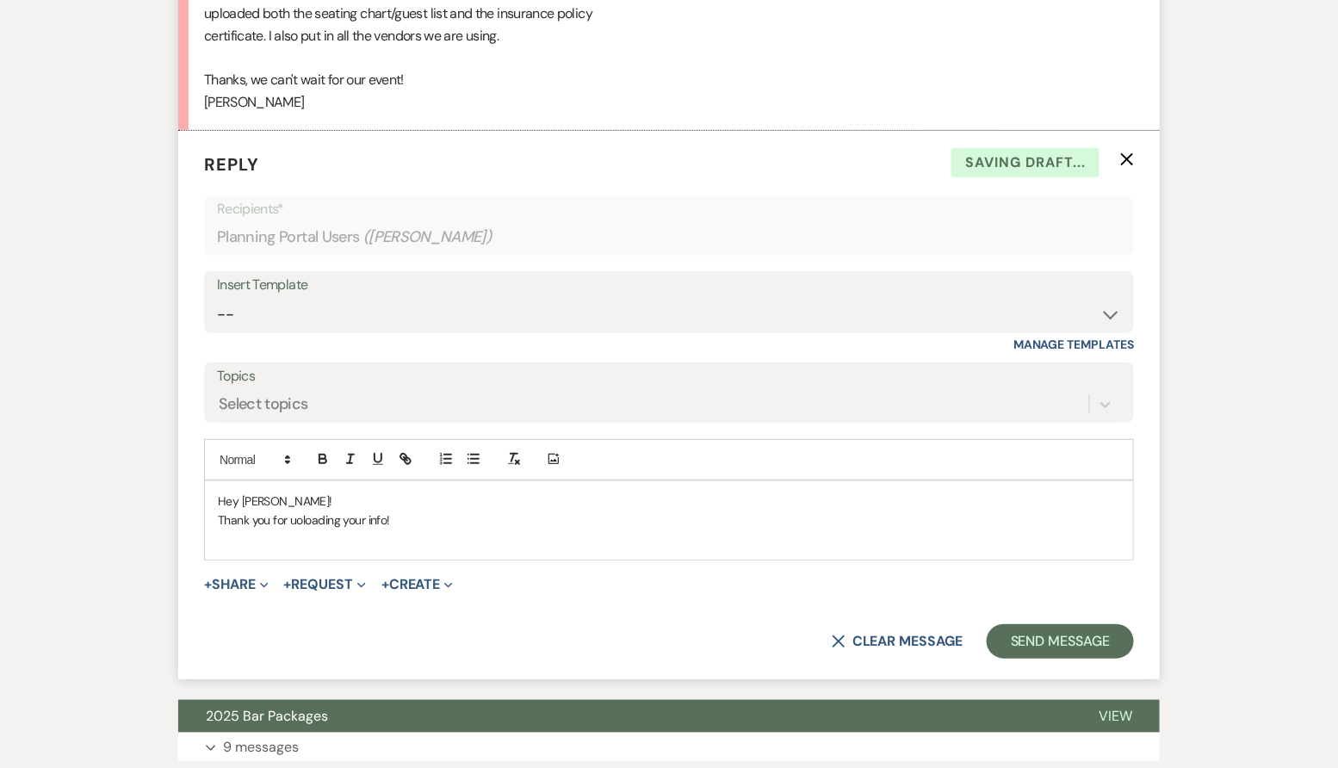
click at [303, 521] on p "Thank you for uoloading your info!" at bounding box center [669, 520] width 902 height 19
click at [302, 522] on p "Thank you for uoloading your info!" at bounding box center [669, 520] width 902 height 19
click at [313, 517] on p "Thank you for uoloading your info!" at bounding box center [669, 520] width 902 height 19
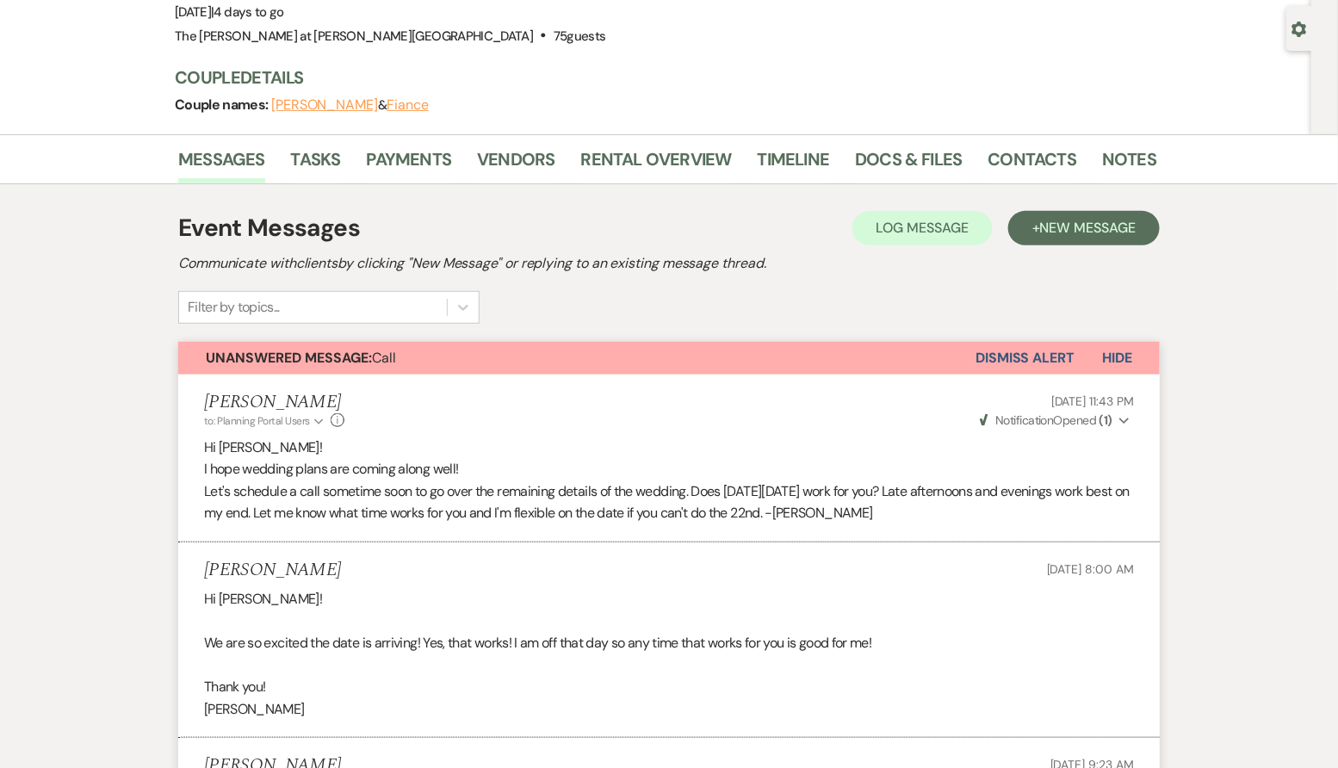
scroll to position [119, 0]
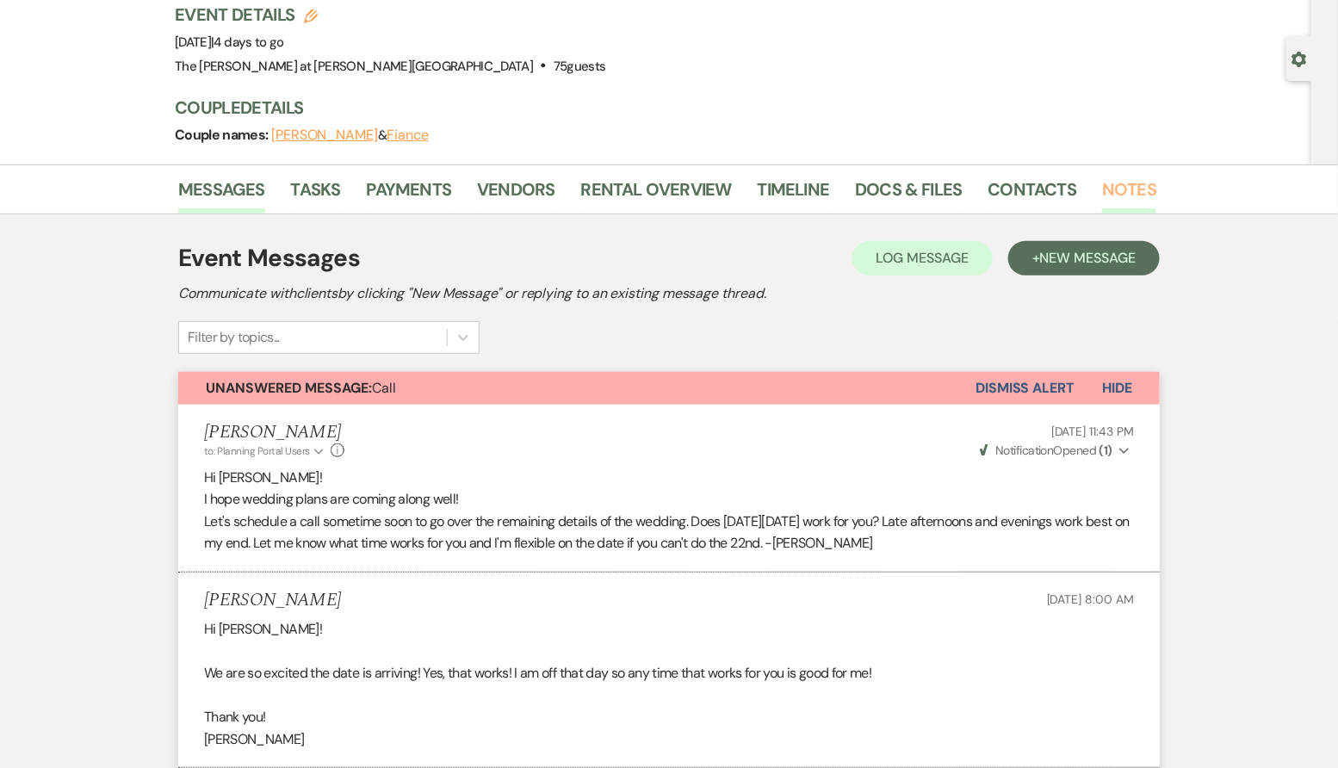
click at [1113, 185] on link "Notes" at bounding box center [1129, 195] width 54 height 38
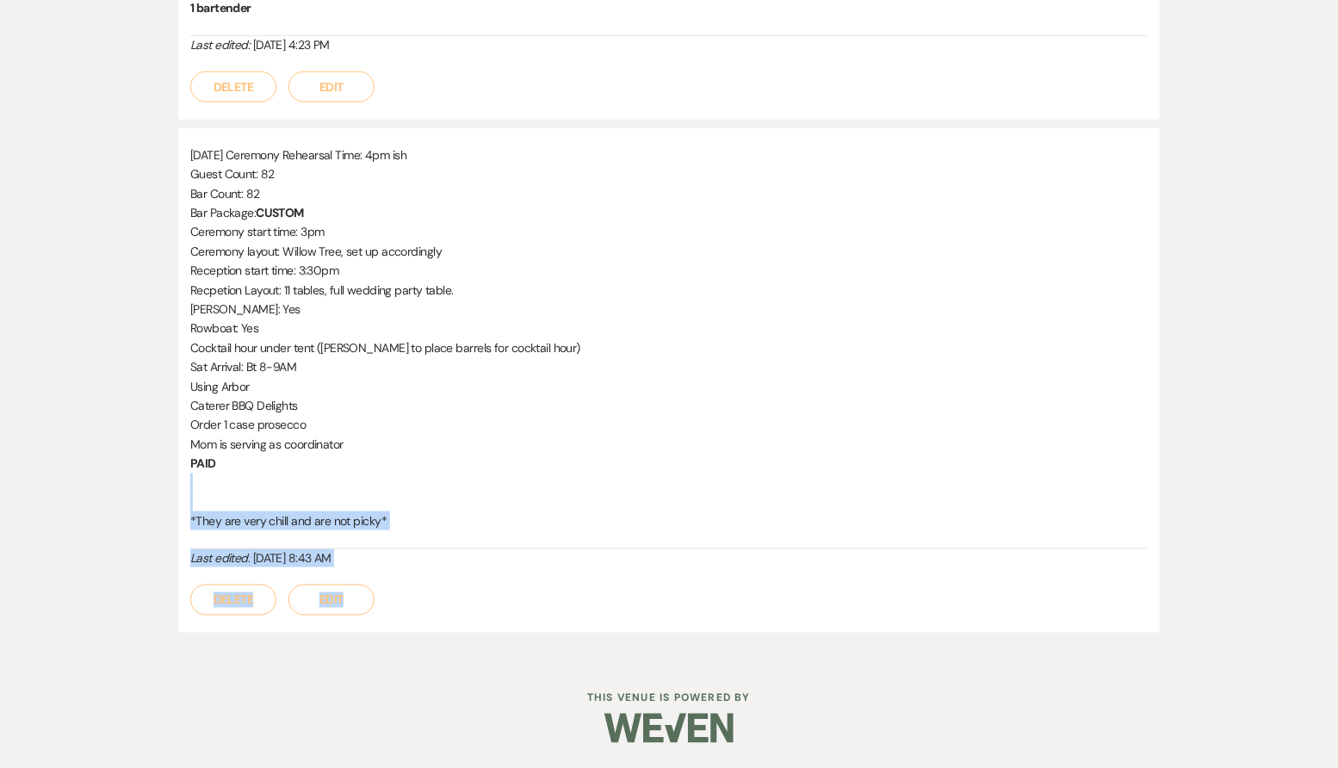
drag, startPoint x: 1201, startPoint y: 573, endPoint x: 1313, endPoint y: 469, distance: 152.3
click at [1316, 471] on div "Messages Tasks Payments Vendors Rental Overview Timeline Docs & Files Contacts …" at bounding box center [669, 139] width 1338 height 1040
click at [1313, 469] on div "Messages Tasks Payments Vendors Rental Overview Timeline Docs & Files Contacts …" at bounding box center [669, 139] width 1338 height 1040
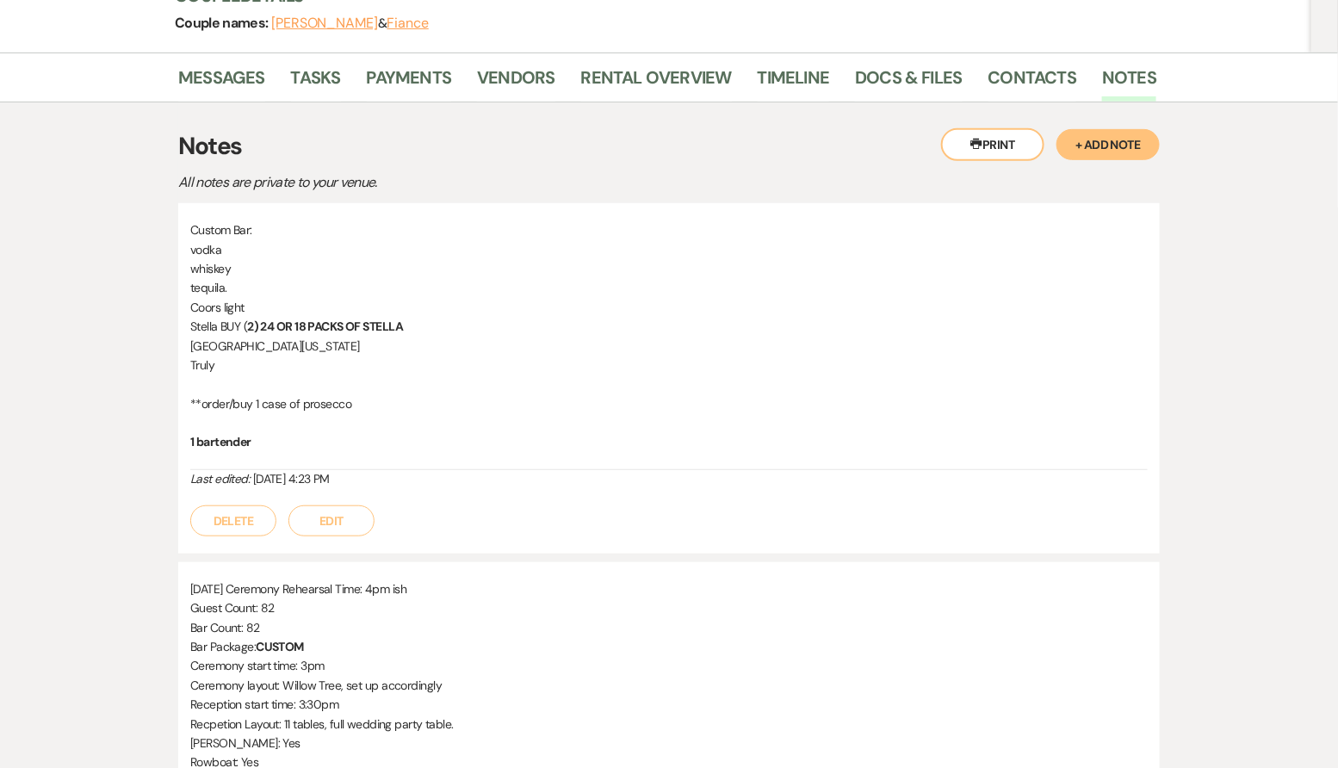
scroll to position [0, 0]
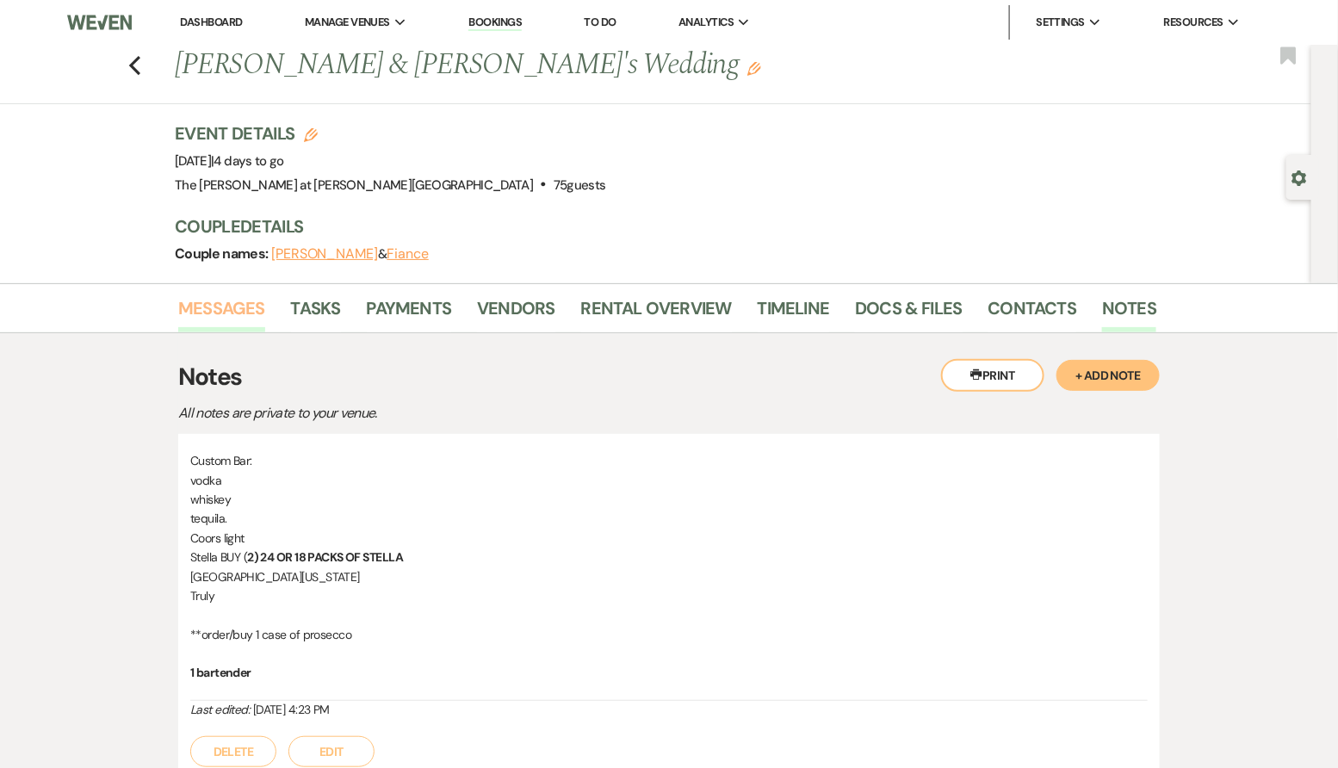
click at [233, 299] on link "Messages" at bounding box center [221, 313] width 87 height 38
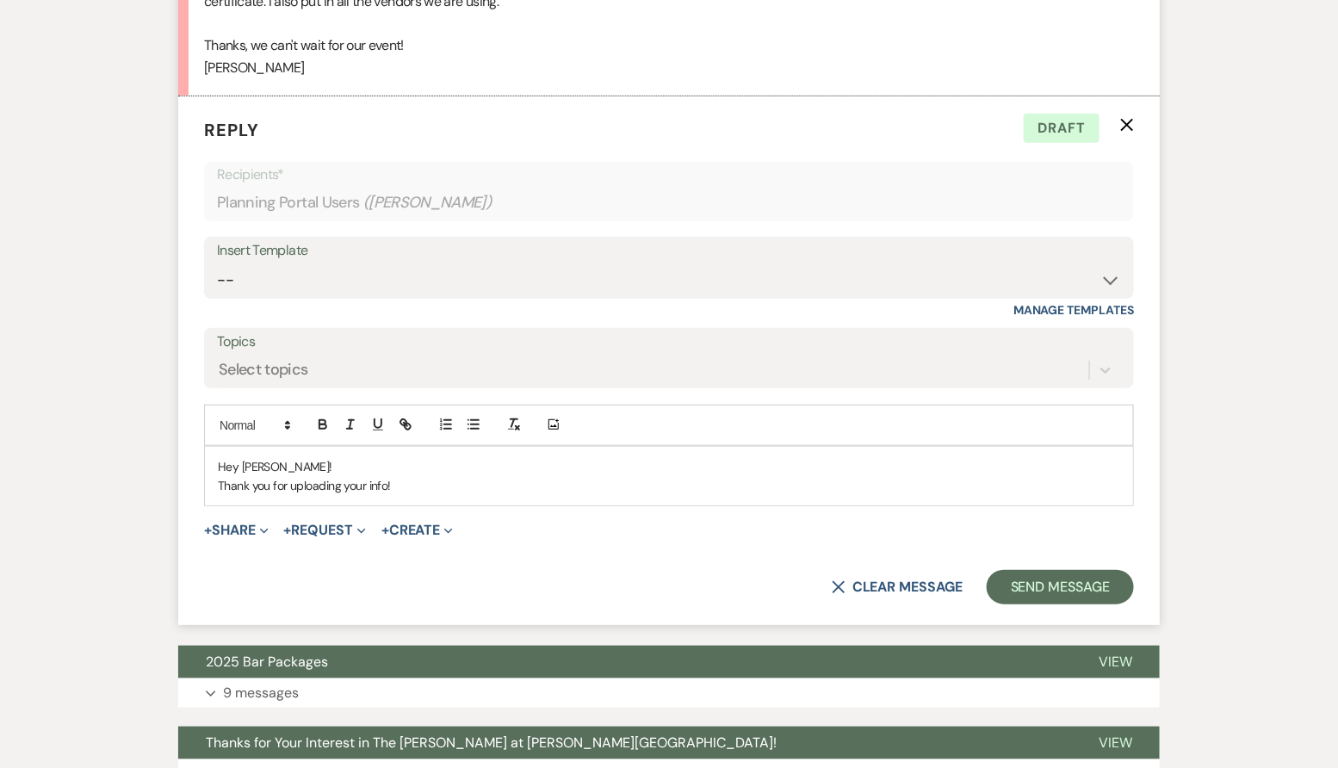
scroll to position [2728, 0]
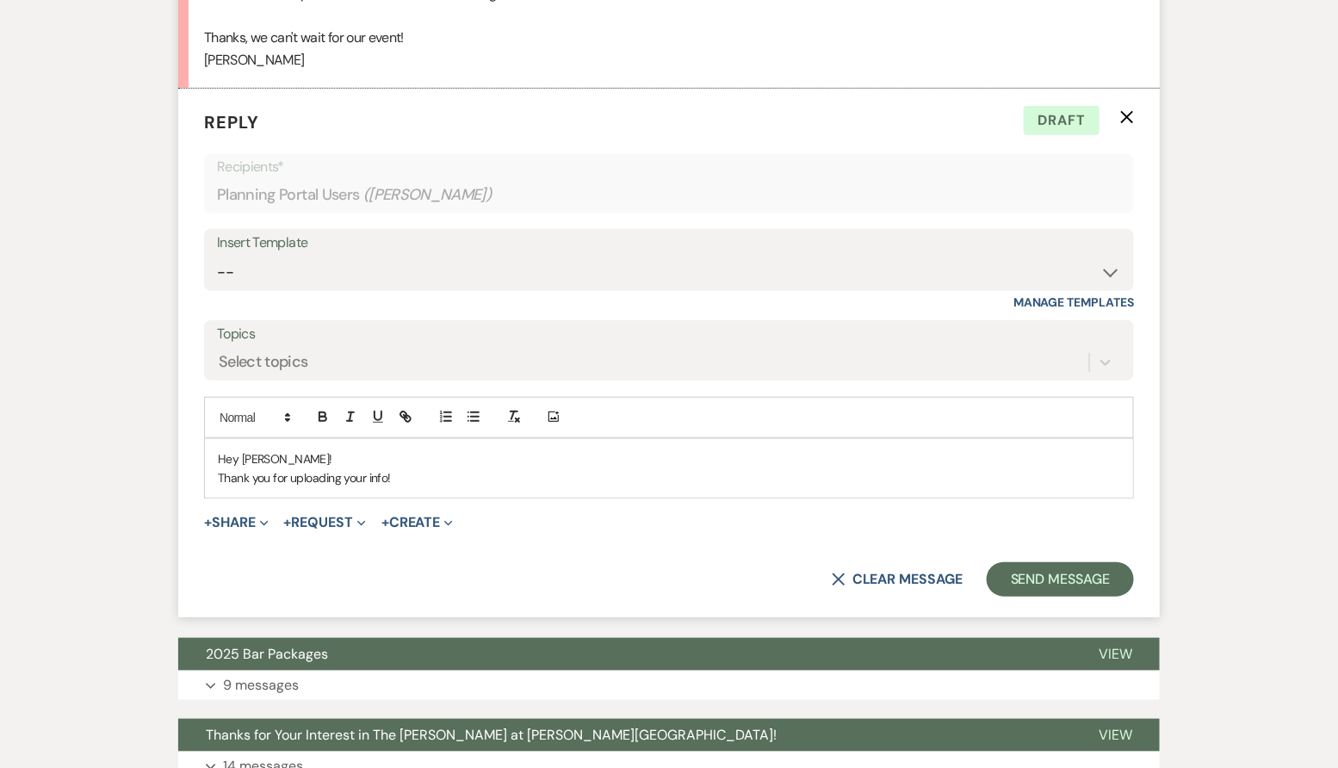
click at [423, 480] on p "Thank you for uploading your info!" at bounding box center [669, 477] width 902 height 19
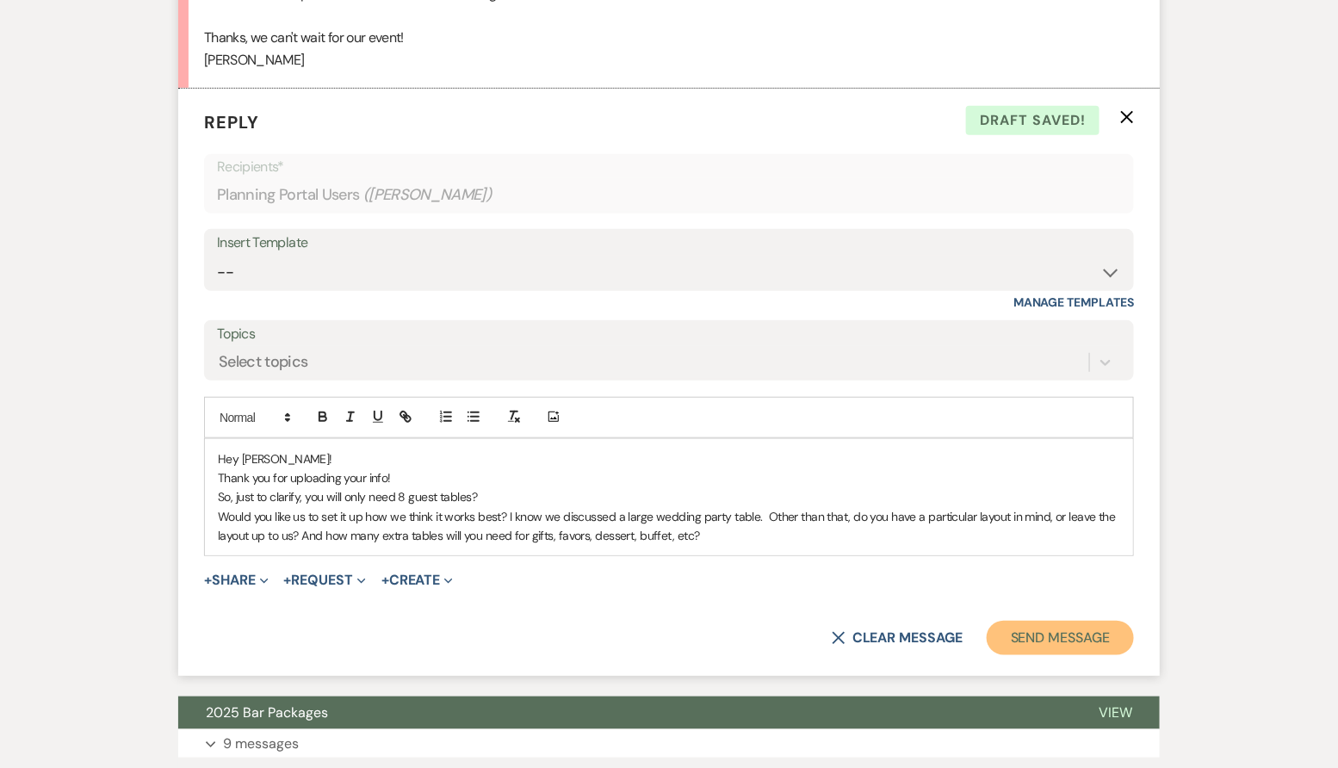
click at [994, 641] on button "Send Message" at bounding box center [1060, 638] width 147 height 34
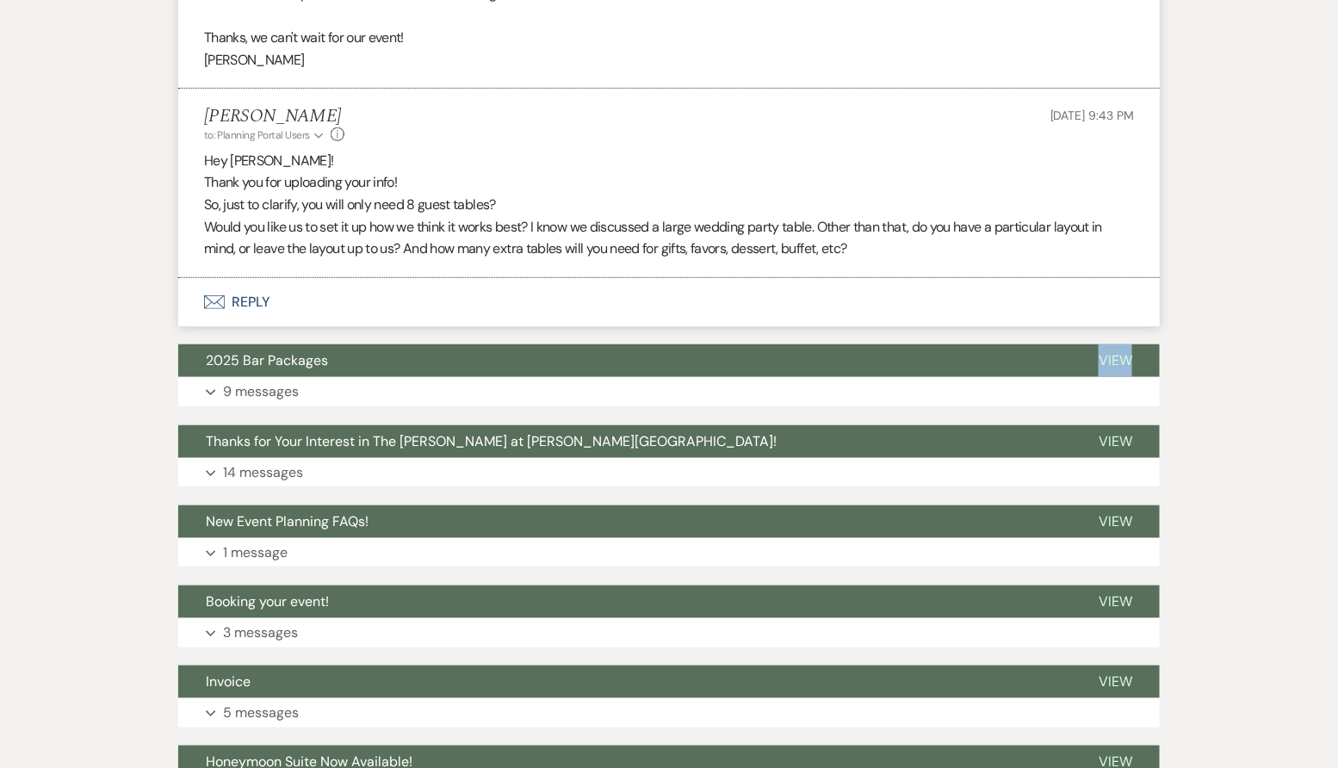
drag, startPoint x: 1154, startPoint y: 629, endPoint x: 1269, endPoint y: 146, distance: 496.6
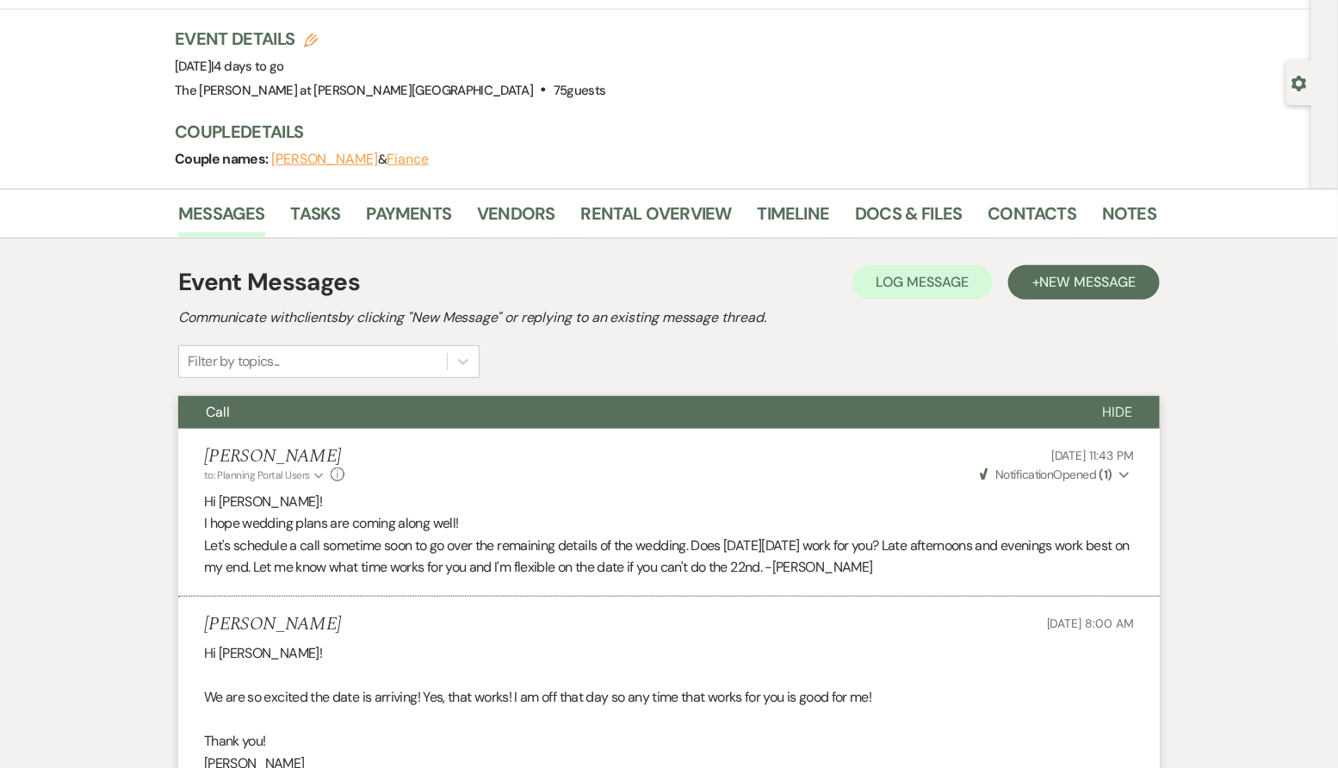
scroll to position [0, 0]
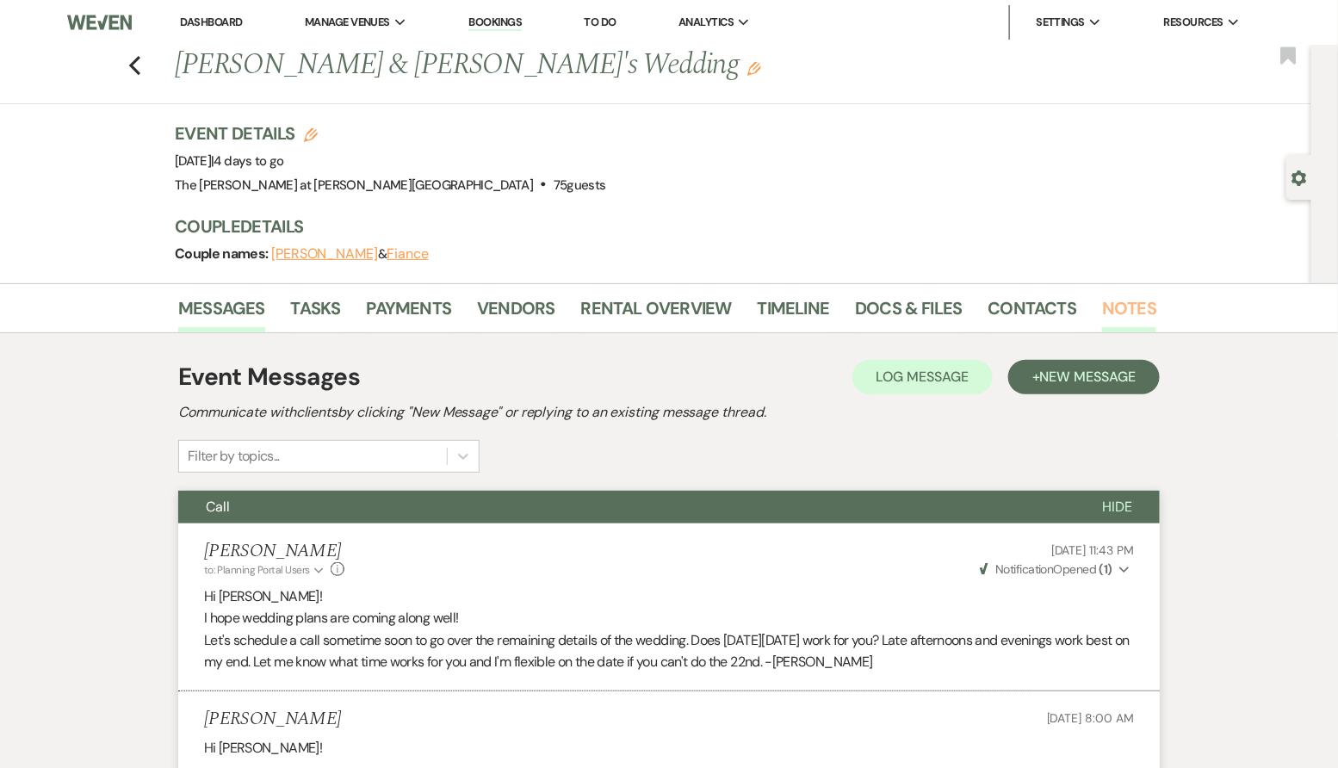
click at [1137, 296] on link "Notes" at bounding box center [1129, 313] width 54 height 38
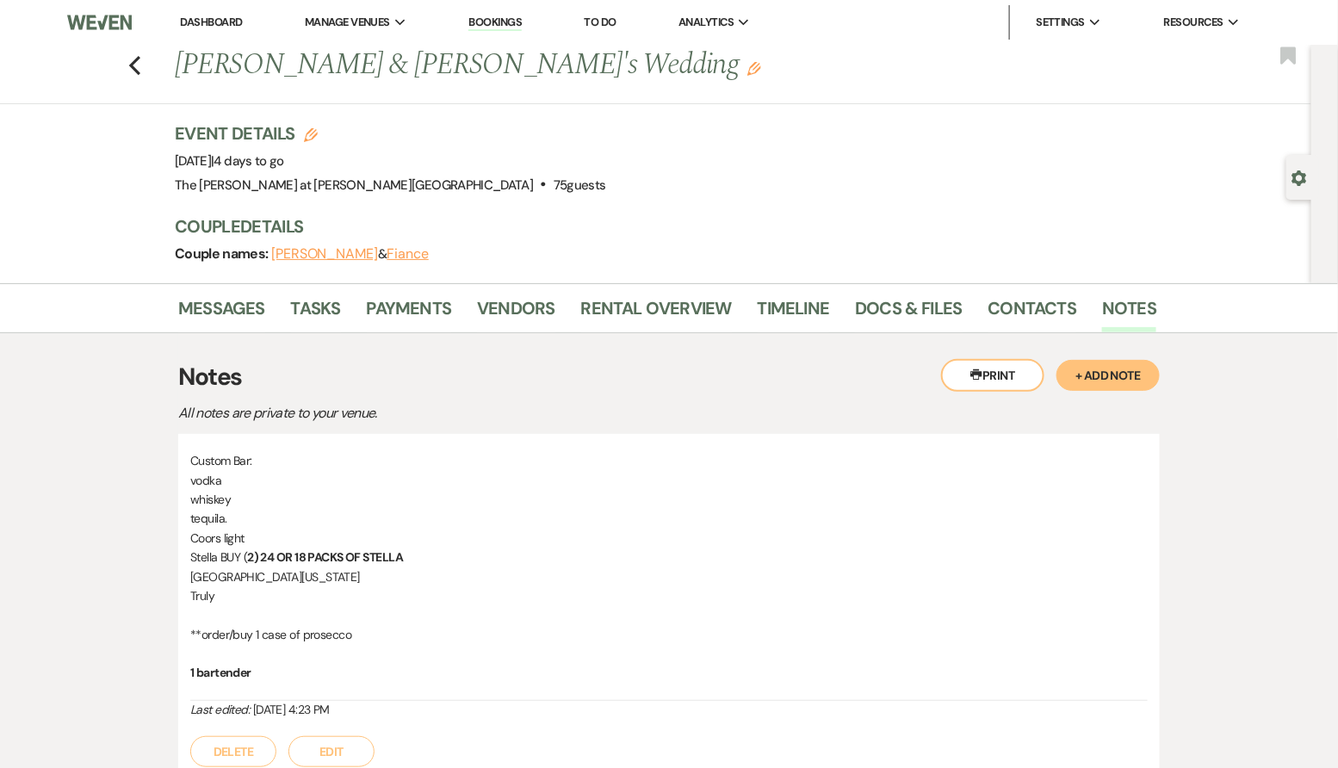
click at [254, 317] on link "Messages" at bounding box center [221, 313] width 87 height 38
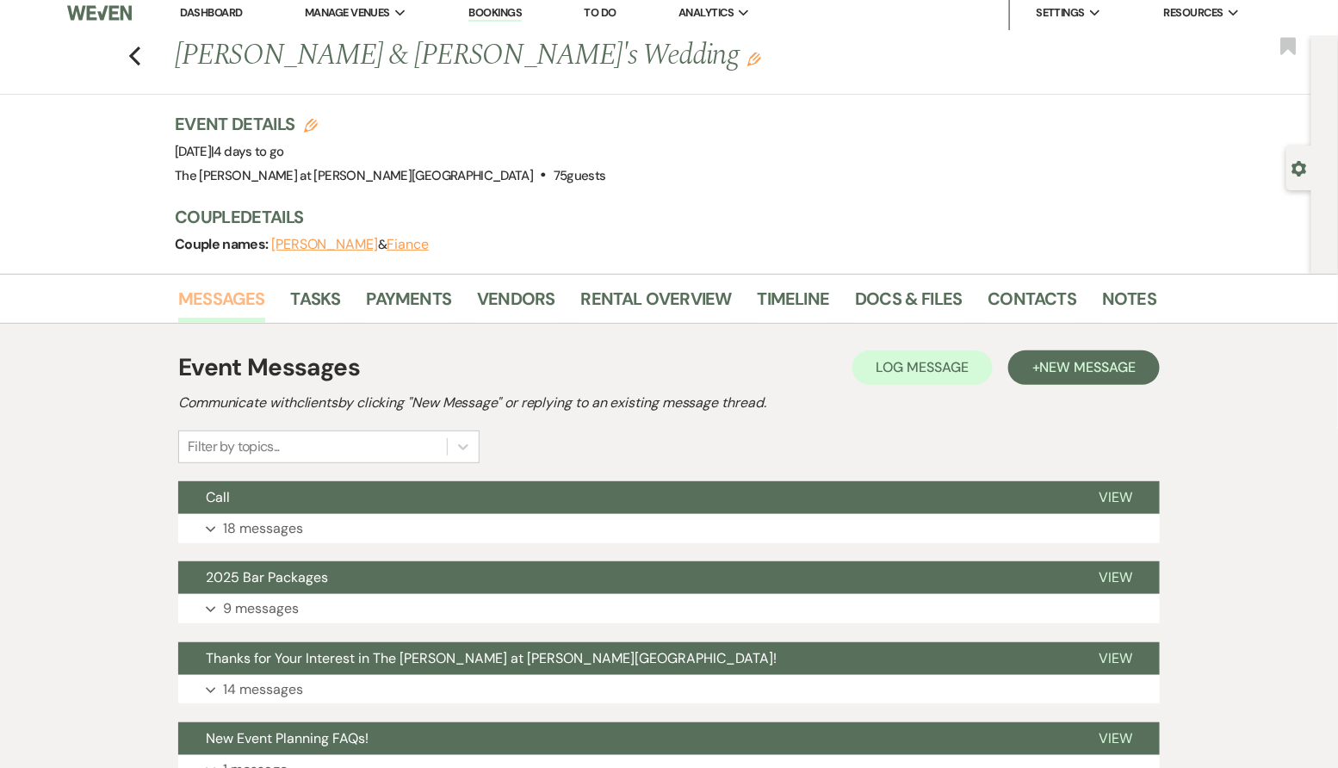
scroll to position [12, 0]
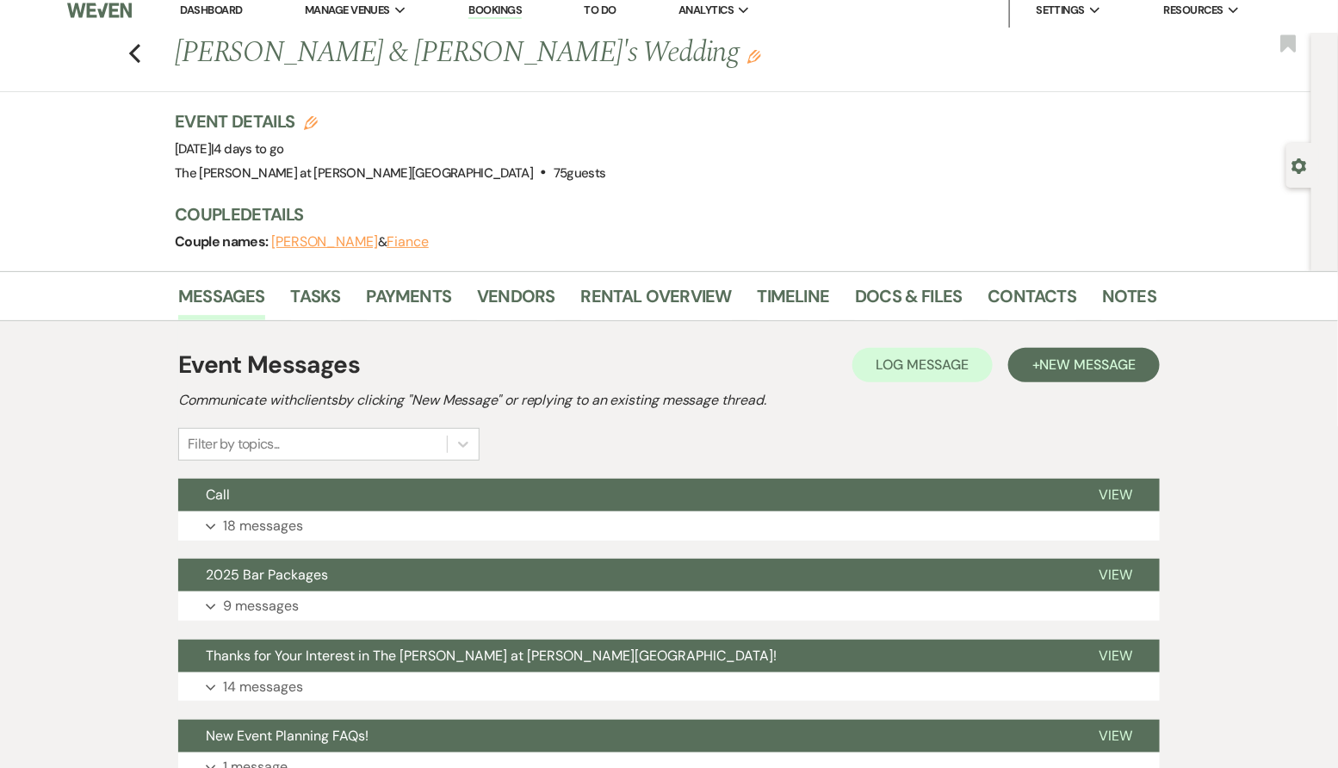
click at [245, 10] on li "Dashboard" at bounding box center [210, 10] width 79 height 34
click at [199, 13] on link "Dashboard" at bounding box center [211, 10] width 62 height 15
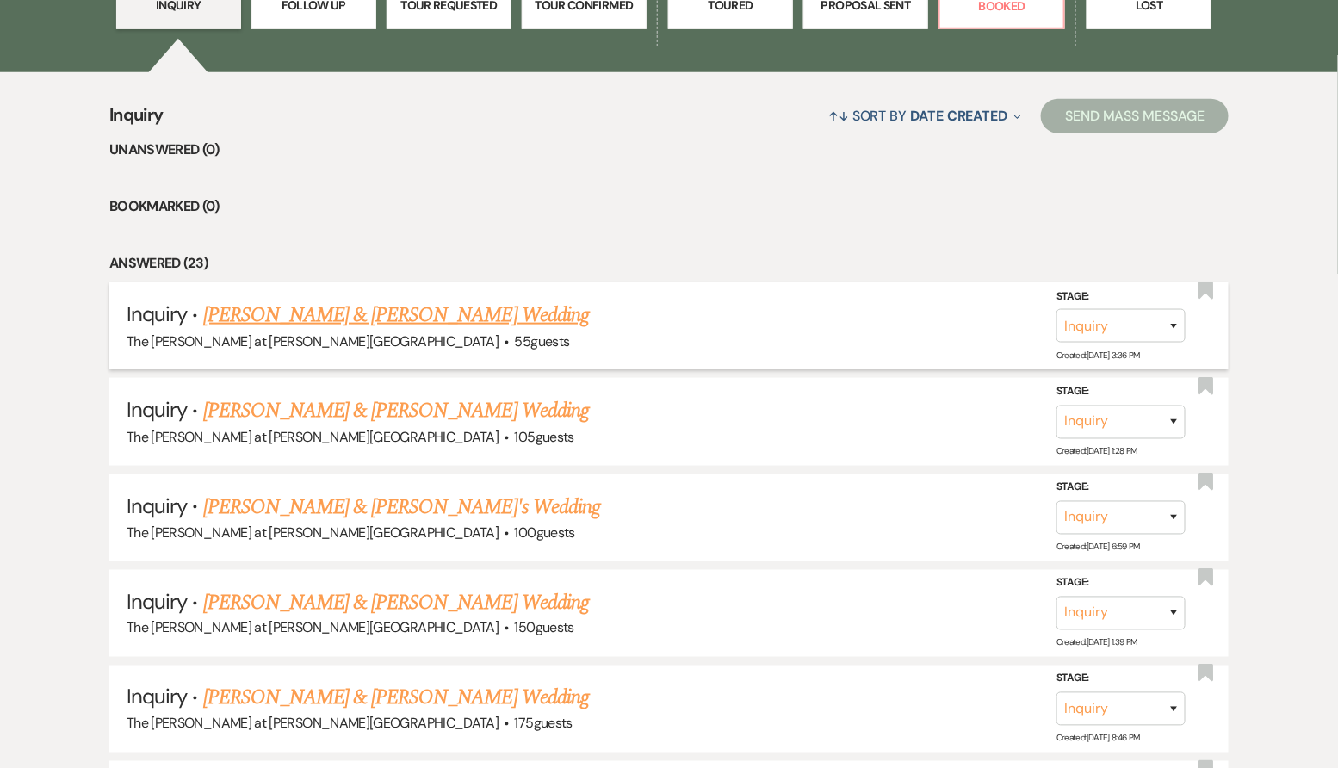
scroll to position [612, 0]
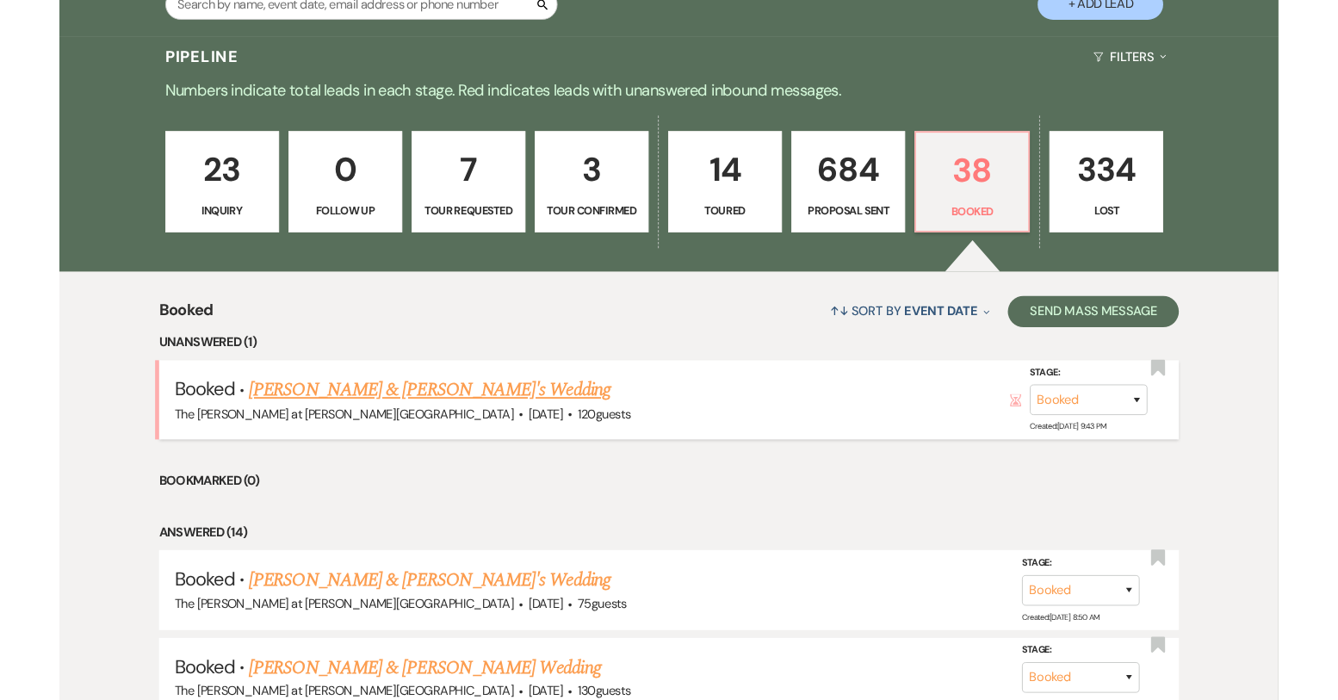
scroll to position [263, 0]
